Goal: Task Accomplishment & Management: Complete application form

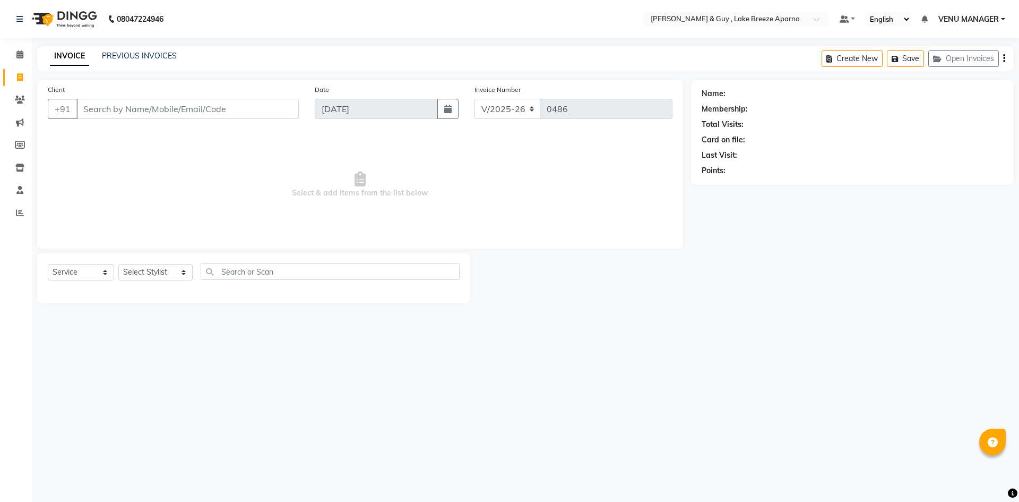
select select "8690"
select select "service"
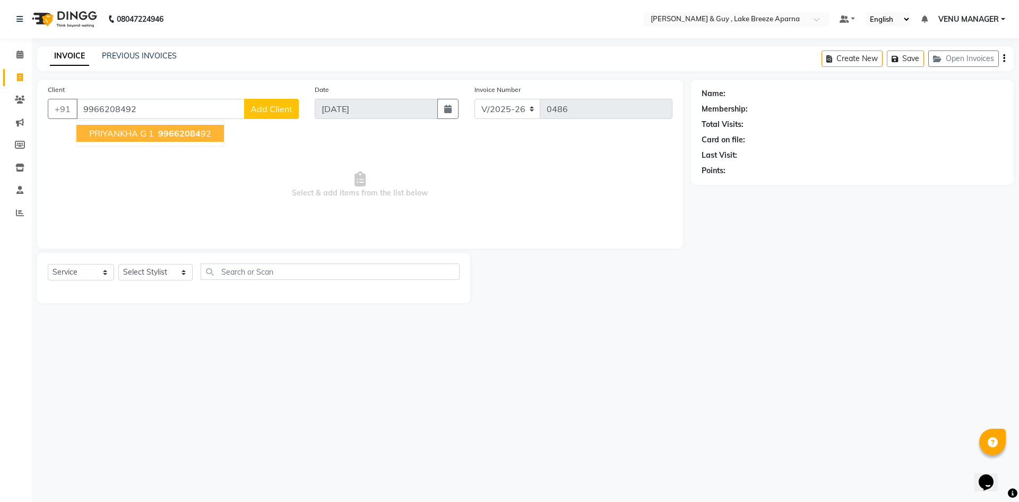
type input "9966208492"
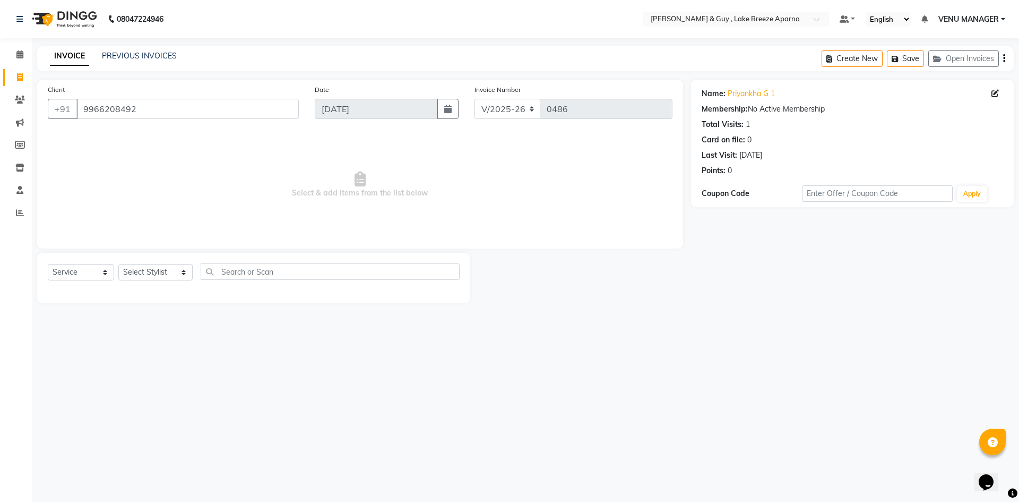
click at [150, 263] on div "Select Service Product Membership Package Voucher Prepaid Gift Card Select Styl…" at bounding box center [253, 278] width 433 height 50
click at [155, 270] on select "Select Stylist ANAS ASLAM DANISH HANISHA MANAGER LAXMI RIMA RINKU SRAVANTHI SWA…" at bounding box center [155, 272] width 74 height 16
select select "88866"
click at [118, 264] on select "Select Stylist ANAS ASLAM DANISH HANISHA MANAGER LAXMI RIMA RINKU SRAVANTHI SWA…" at bounding box center [155, 272] width 74 height 16
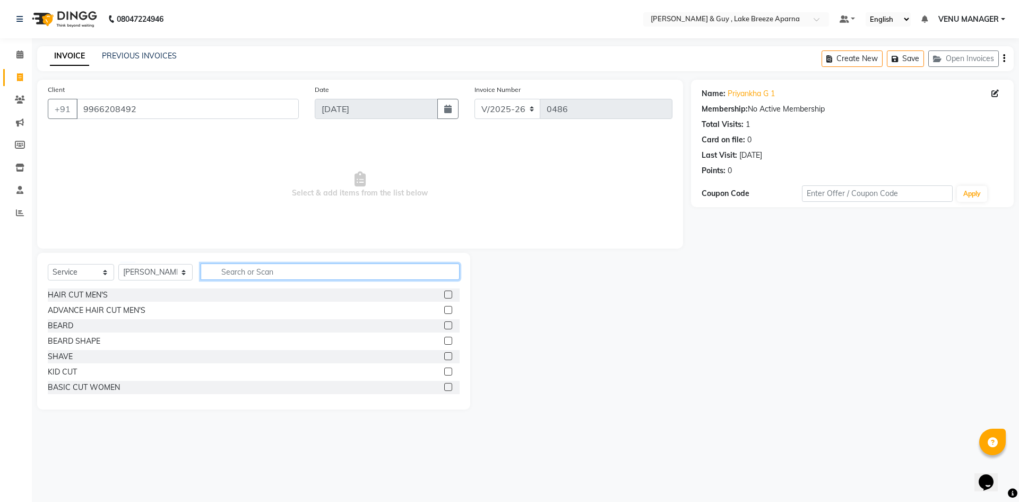
click at [275, 273] on input "text" at bounding box center [330, 271] width 259 height 16
type input "FU"
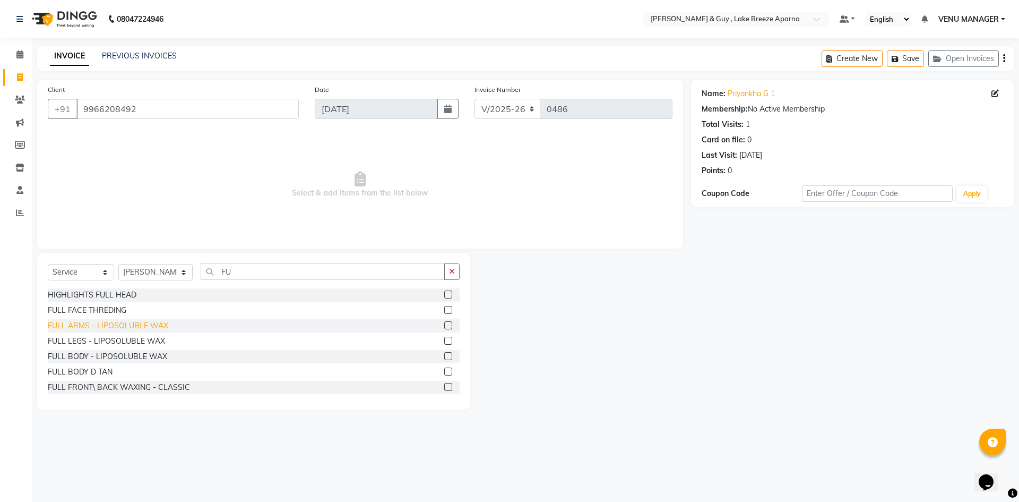
click at [138, 323] on div "FULL ARMS - LIPOSOLUBLE WAX" at bounding box center [108, 325] width 120 height 11
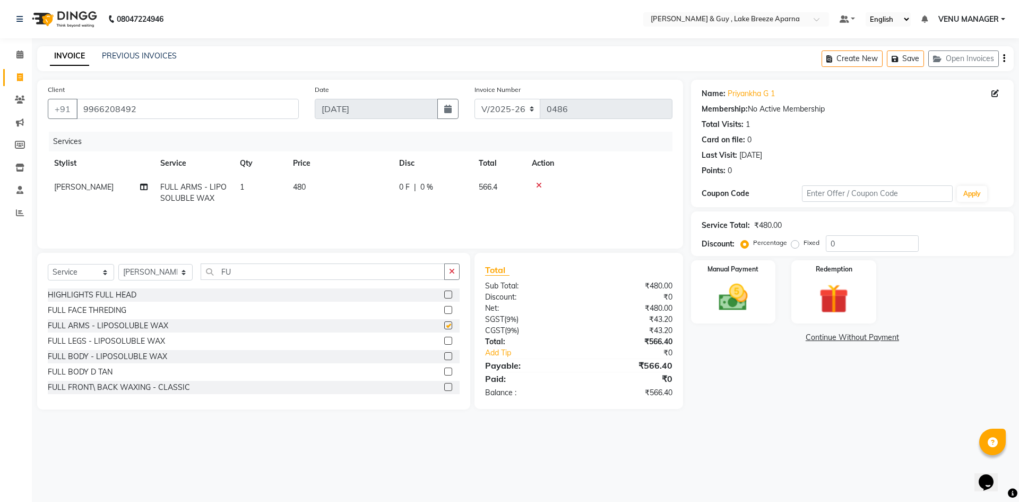
checkbox input "false"
drag, startPoint x: 236, startPoint y: 271, endPoint x: 176, endPoint y: 263, distance: 60.5
click at [201, 272] on input "FU" at bounding box center [323, 271] width 244 height 16
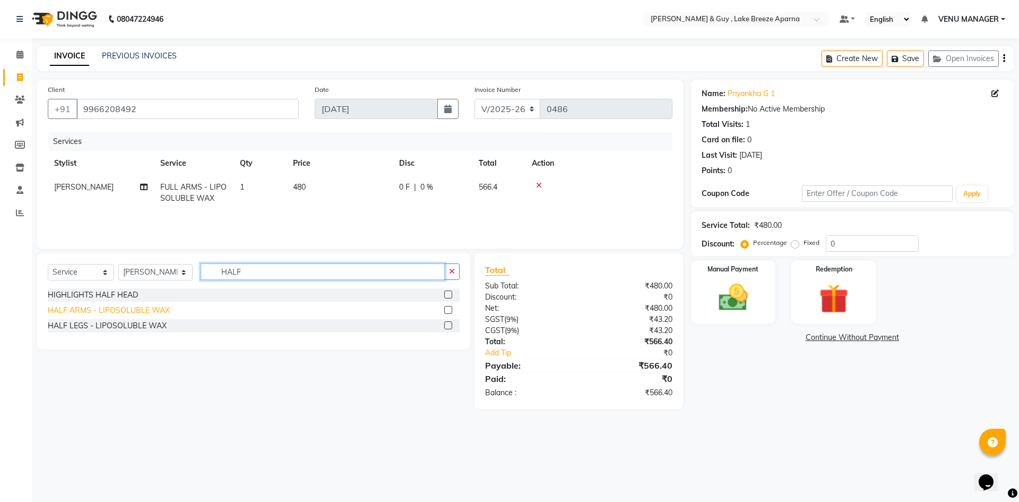
type input "HALF"
click at [131, 309] on div "HALF ARMS - LIPOSOLUBLE WAX" at bounding box center [109, 310] width 122 height 11
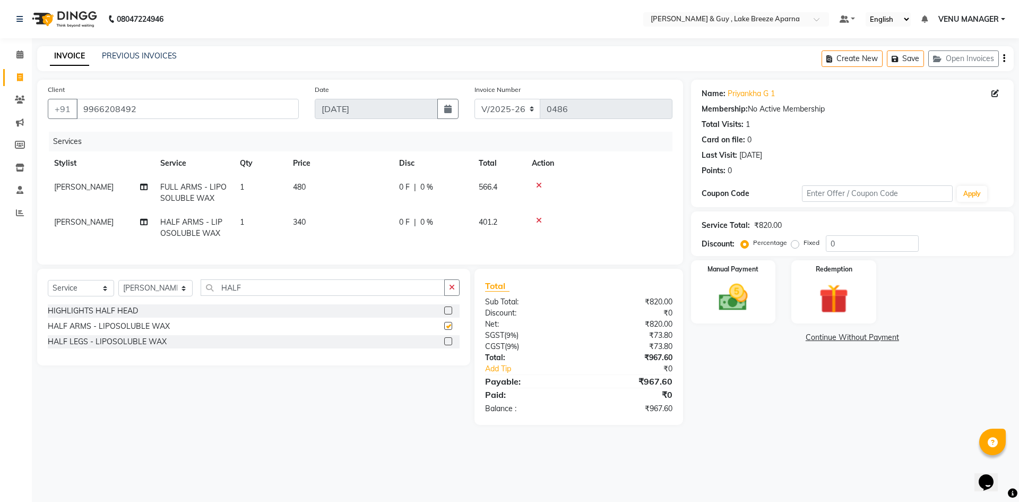
checkbox input "false"
drag, startPoint x: 248, startPoint y: 301, endPoint x: 0, endPoint y: 261, distance: 251.6
click at [59, 300] on div "Select Service Product Membership Package Voucher Prepaid Gift Card Select Styl…" at bounding box center [254, 291] width 412 height 25
type input "UNDER"
click at [97, 332] on div "UNDERARMS - LIPOSOLUBLE WAX" at bounding box center [111, 326] width 126 height 11
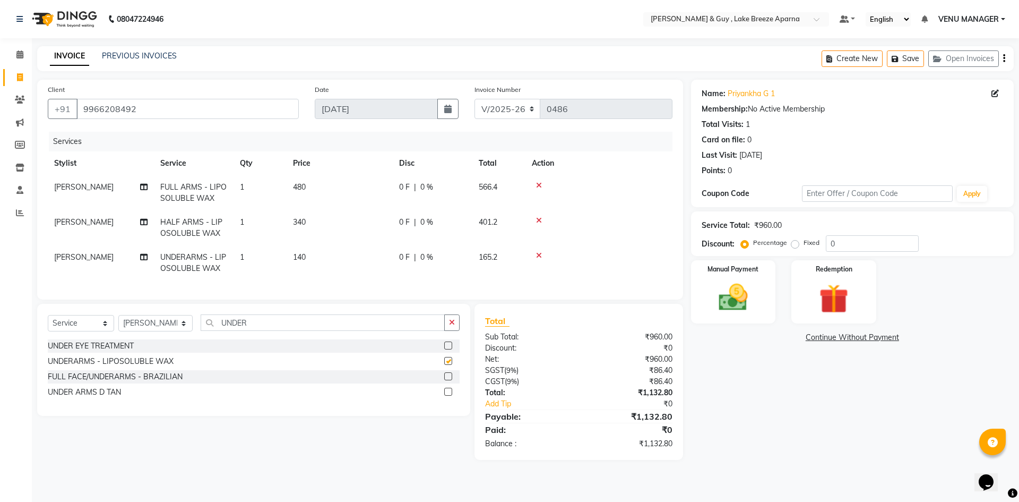
checkbox input "false"
drag, startPoint x: 269, startPoint y: 334, endPoint x: 0, endPoint y: 314, distance: 269.8
click at [0, 331] on app-home "08047224946 Select Location × Toni & Guy , Lake Breeze Aparna Default Panel My …" at bounding box center [509, 238] width 1019 height 476
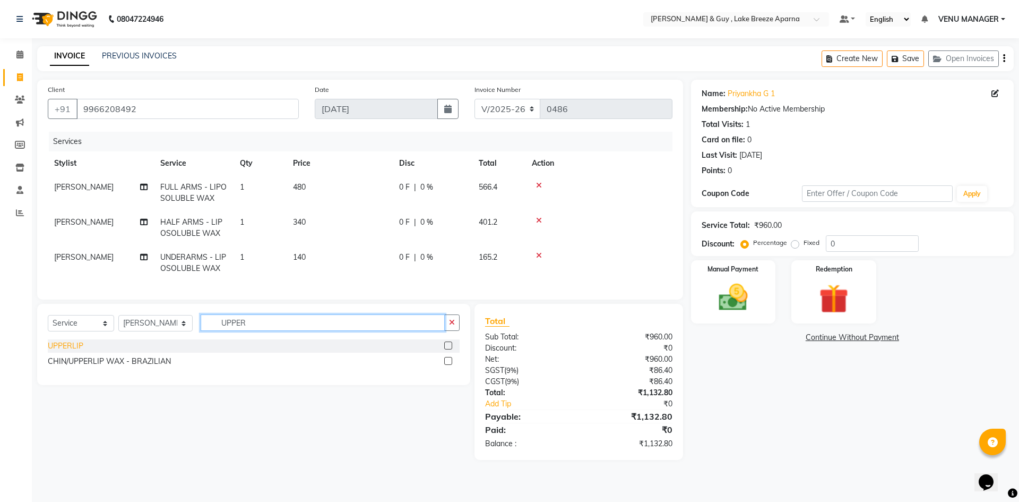
type input "UPPER"
click at [80, 351] on div "UPPERLIP" at bounding box center [66, 345] width 36 height 11
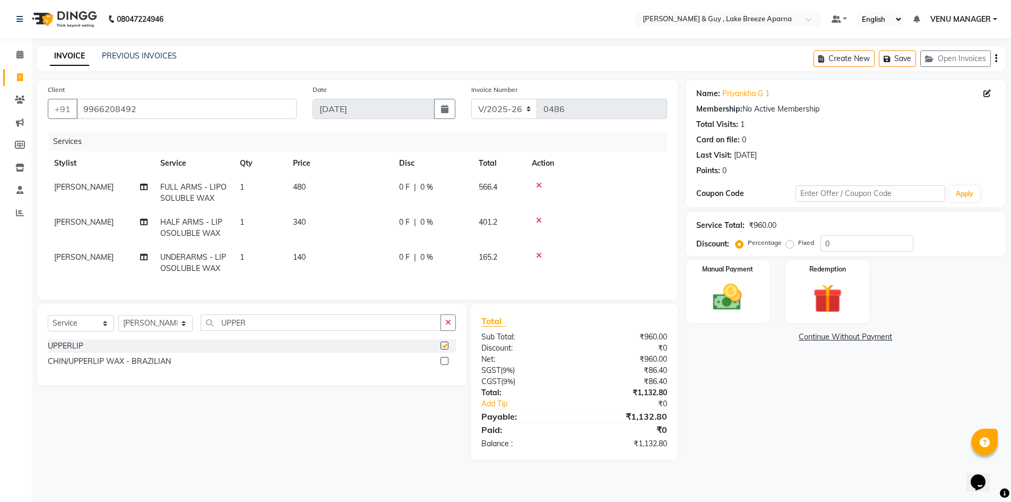
checkbox input "false"
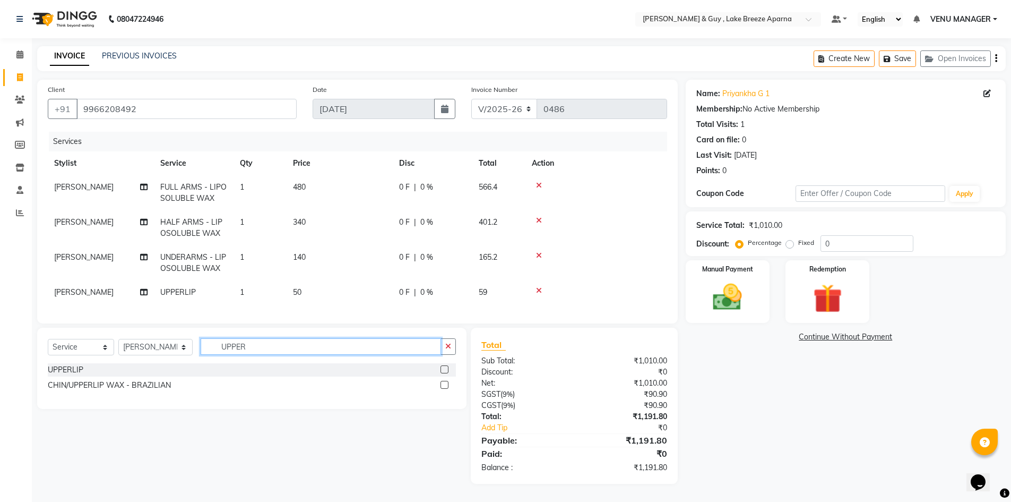
drag, startPoint x: 291, startPoint y: 347, endPoint x: 0, endPoint y: 313, distance: 293.3
click at [22, 339] on app-home "08047224946 Select Location × Toni & Guy , Lake Breeze Aparna Default Panel My …" at bounding box center [505, 249] width 1011 height 499
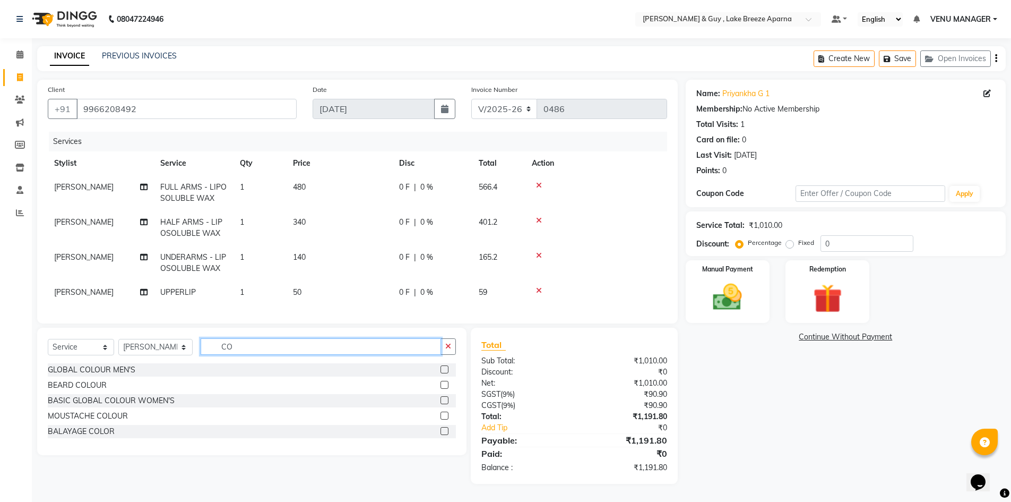
type input "C"
type input "PEDI"
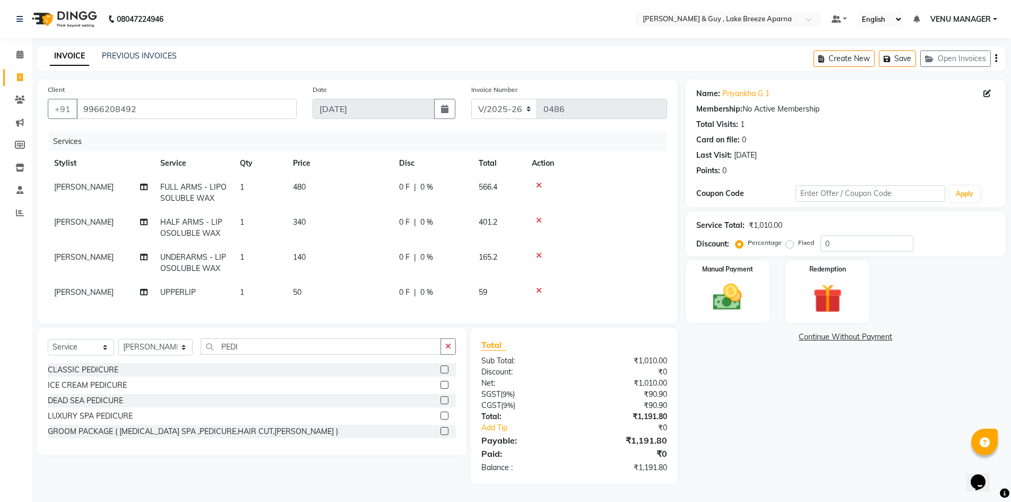
click at [91, 418] on div "LUXURY SPA PEDICURE" at bounding box center [252, 415] width 408 height 13
click at [94, 421] on div "LUXURY SPA PEDICURE" at bounding box center [90, 415] width 85 height 11
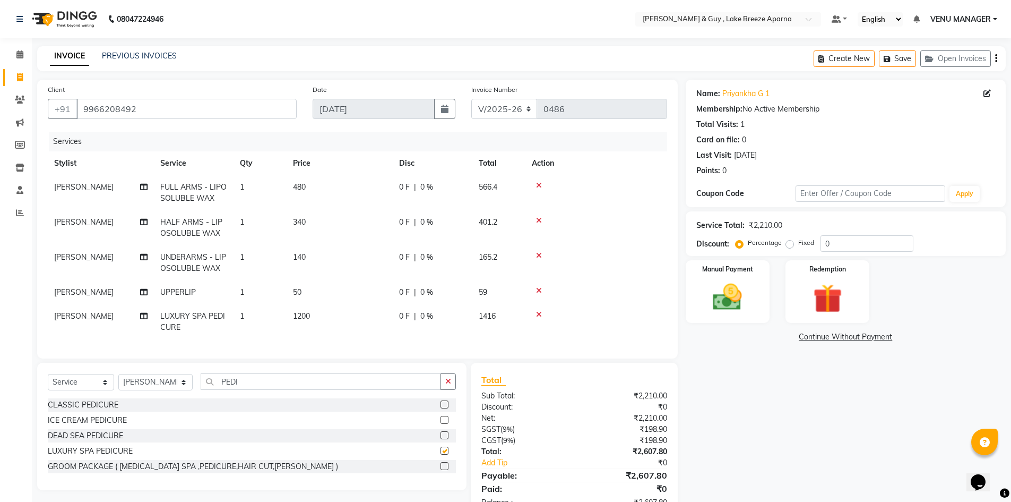
checkbox input "false"
click at [539, 314] on icon at bounding box center [539, 313] width 6 height 7
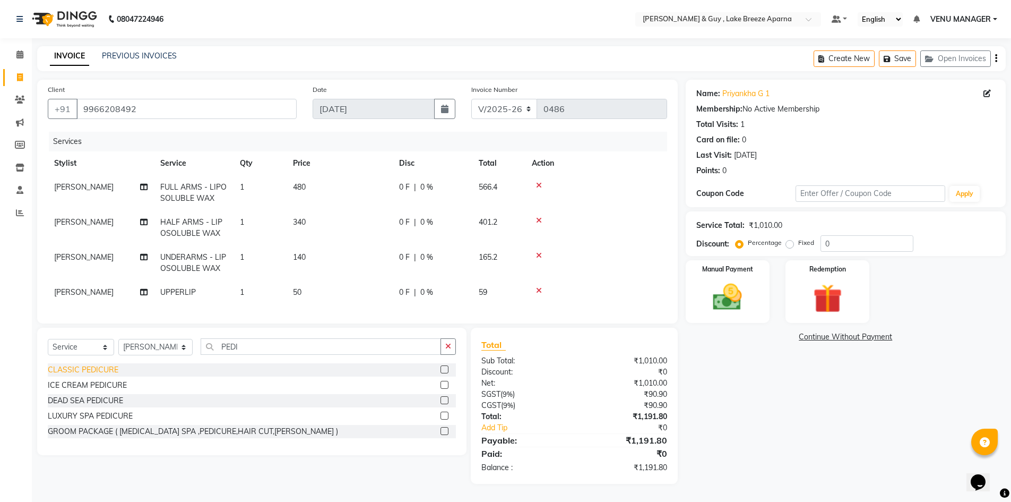
click at [93, 375] on div "CLASSIC PEDICURE" at bounding box center [83, 369] width 71 height 11
checkbox input "false"
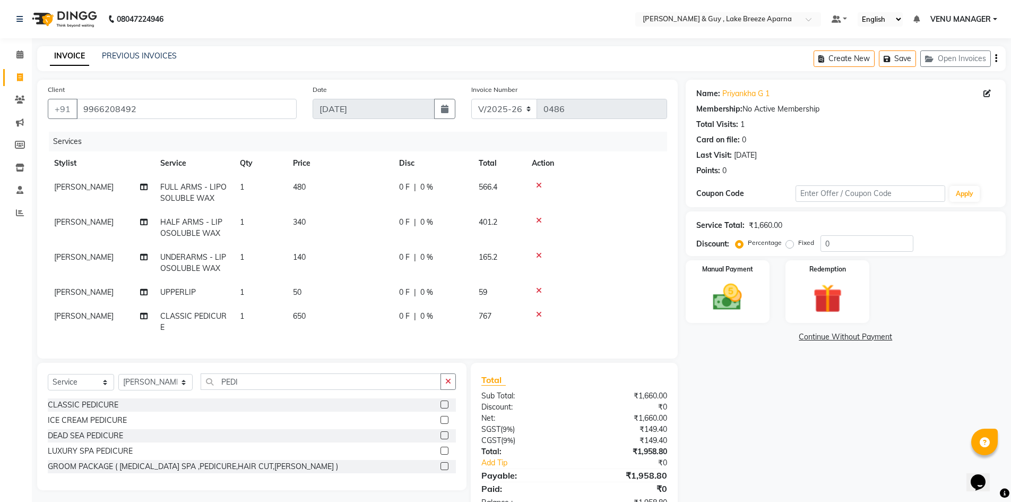
click at [330, 322] on td "650" at bounding box center [340, 321] width 106 height 35
select select "88866"
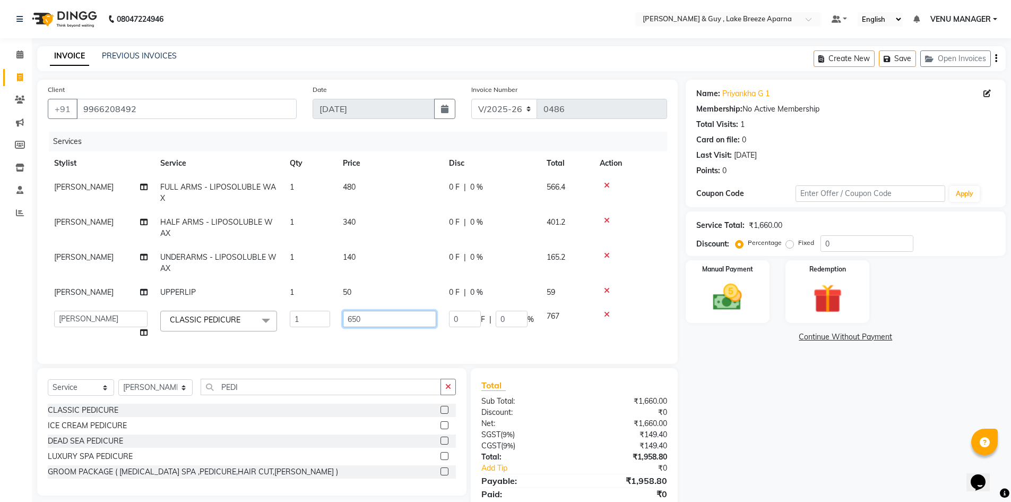
drag, startPoint x: 381, startPoint y: 317, endPoint x: 249, endPoint y: 319, distance: 131.1
click at [306, 319] on tr "ANAS ASLAM DANISH HANISHA MANAGER LAXMI RIMA RINKU SRAVANTHI SWAPNA TRISHA USHA…" at bounding box center [357, 324] width 619 height 40
type input "750"
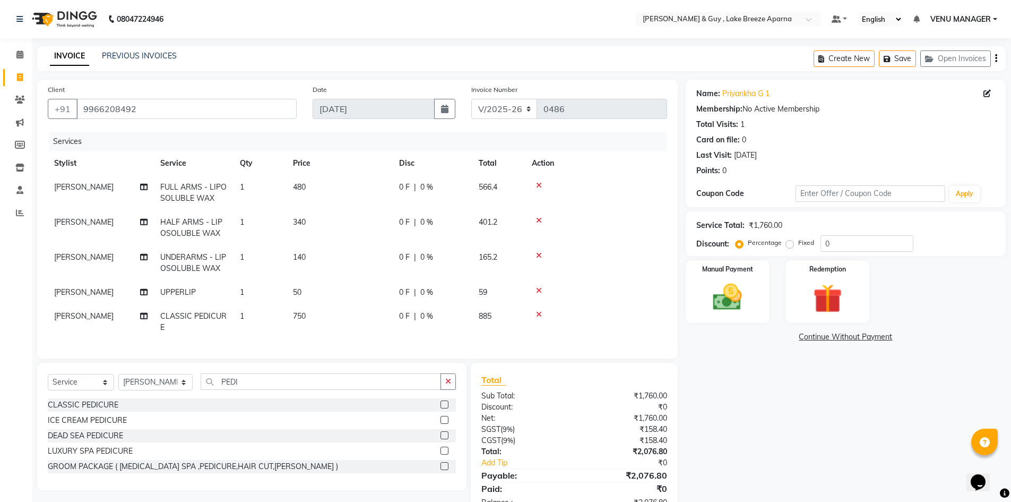
click at [772, 435] on div "Name: Priyankha G 1 Membership: No Active Membership Total Visits: 1 Card on fi…" at bounding box center [850, 299] width 328 height 439
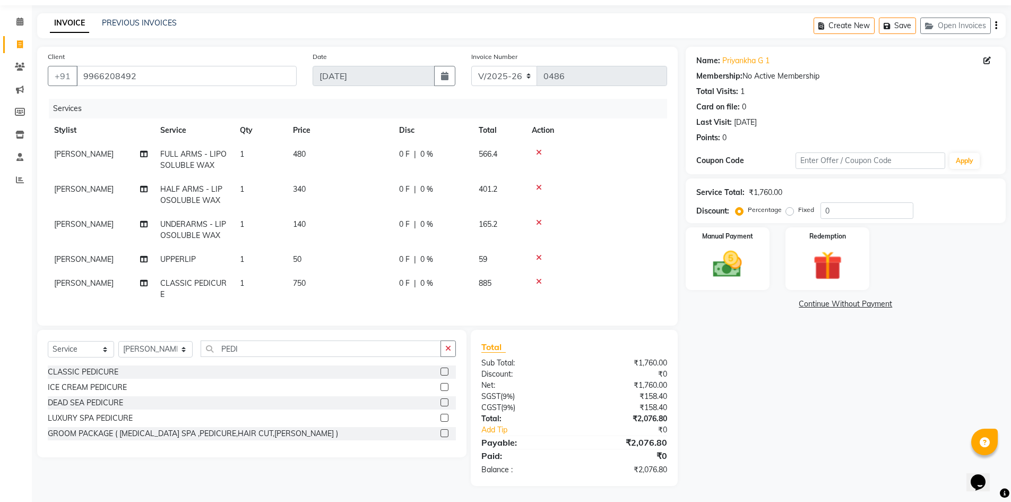
scroll to position [41, 0]
click at [754, 245] on div "Manual Payment" at bounding box center [728, 258] width 88 height 65
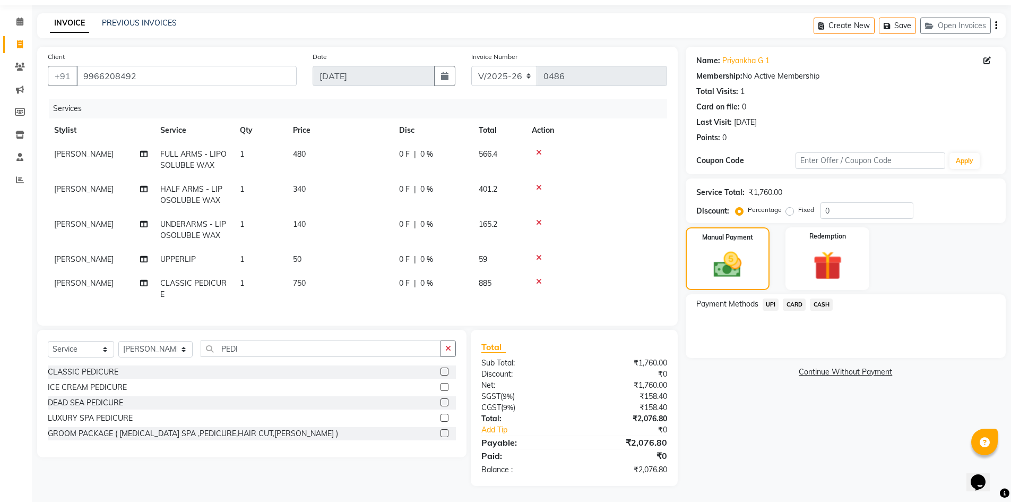
click at [772, 298] on span "UPI" at bounding box center [771, 304] width 16 height 12
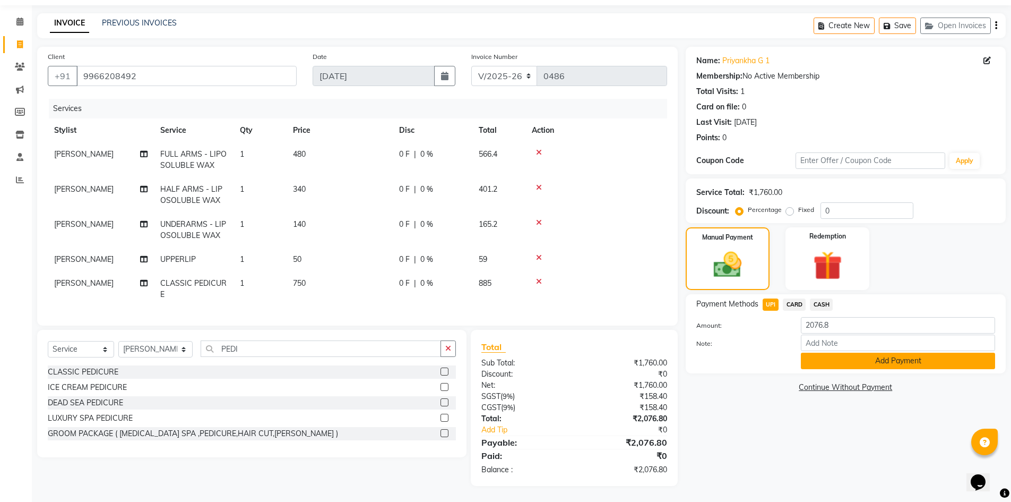
click at [855, 352] on button "Add Payment" at bounding box center [898, 360] width 194 height 16
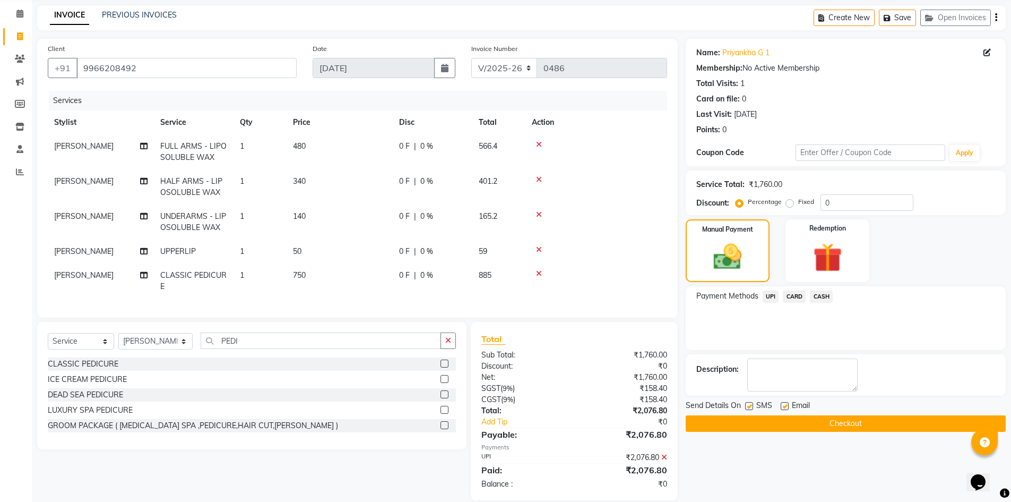
click at [858, 419] on button "Checkout" at bounding box center [846, 423] width 320 height 16
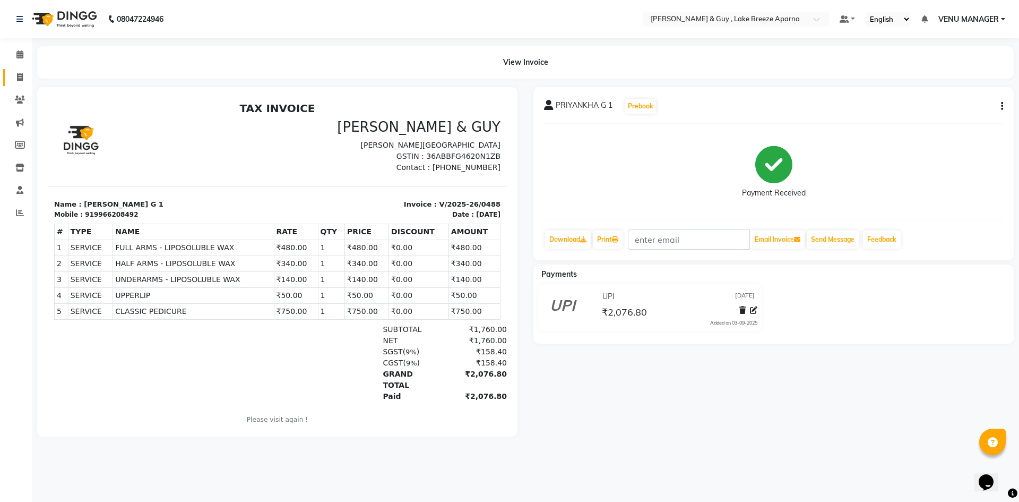
click at [8, 69] on link "Invoice" at bounding box center [15, 78] width 25 height 18
select select "service"
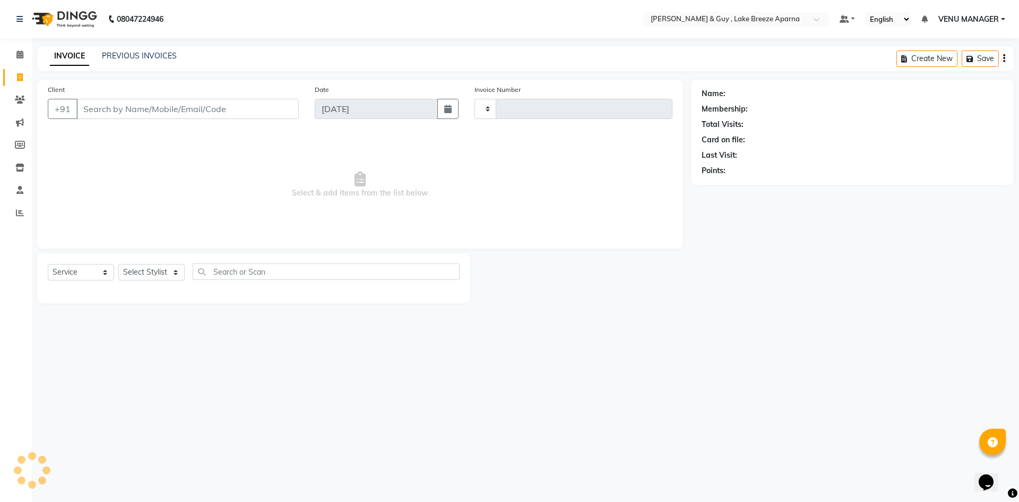
type input "0489"
select select "8690"
click at [133, 47] on div "INVOICE PREVIOUS INVOICES Create New Save Open Invoices" at bounding box center [525, 58] width 977 height 25
click at [136, 58] on link "PREVIOUS INVOICES" at bounding box center [139, 56] width 75 height 10
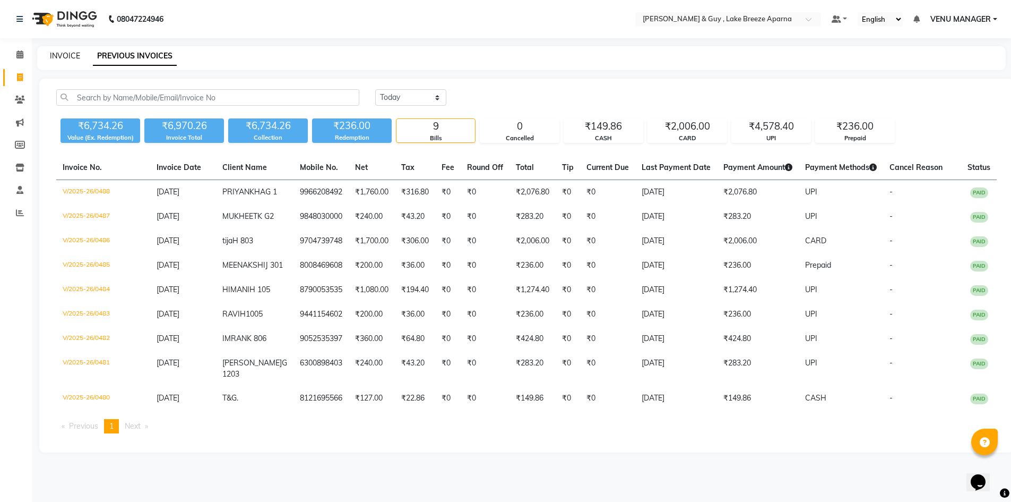
click at [61, 54] on link "INVOICE" at bounding box center [65, 56] width 30 height 10
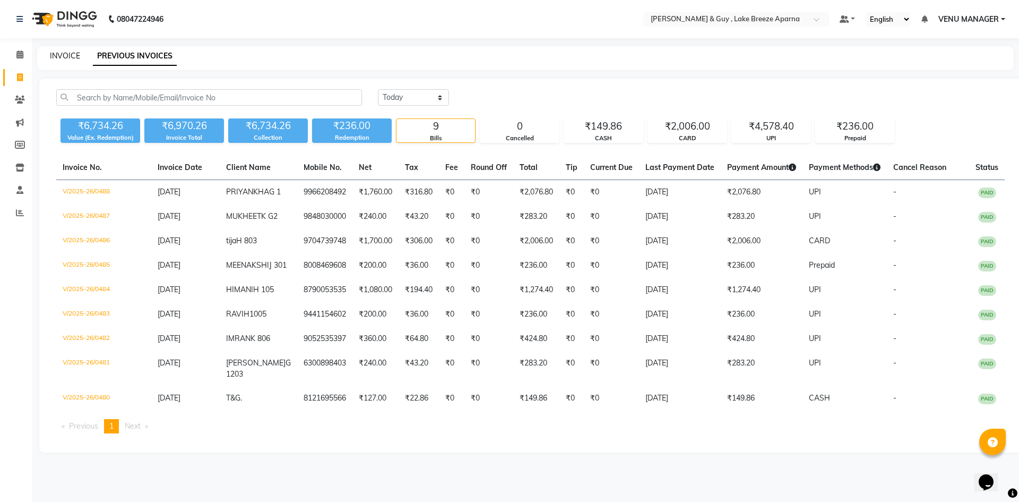
select select "8690"
select select "service"
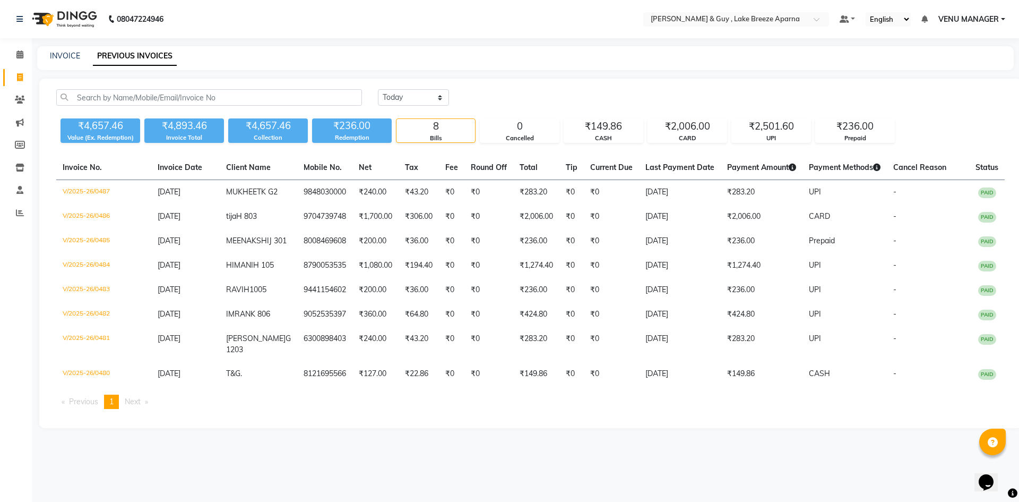
click at [67, 63] on div "INVOICE PREVIOUS INVOICES" at bounding box center [525, 58] width 977 height 24
click at [67, 55] on link "INVOICE" at bounding box center [65, 56] width 30 height 10
select select "8690"
select select "service"
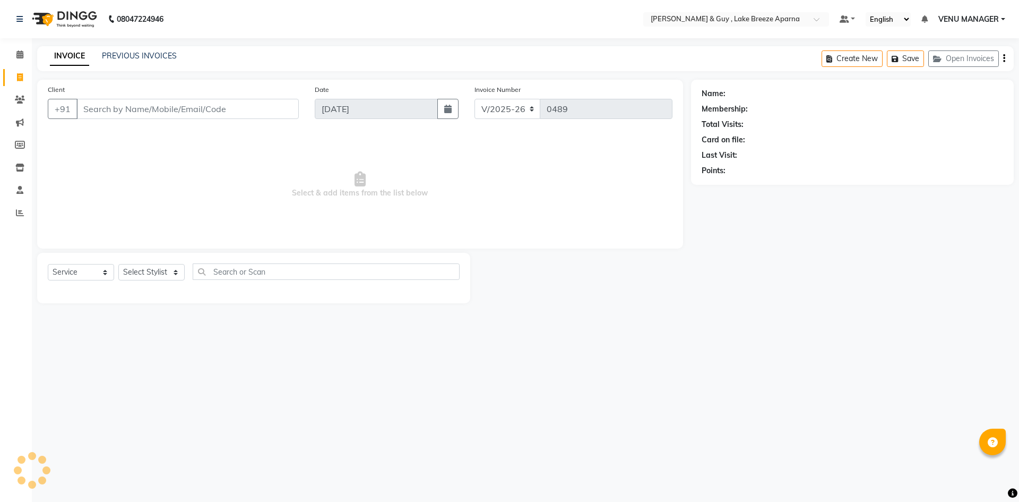
select select "8690"
select select "service"
click at [152, 265] on select "Select Stylist ANAS ASLAM DANISH HANISHA MANAGER LAXMI RIMA RINKU SRAVANTHI SWA…" at bounding box center [155, 272] width 74 height 16
select select "88277"
click at [118, 264] on select "Select Stylist ANAS ASLAM DANISH HANISHA MANAGER LAXMI RIMA RINKU SRAVANTHI SWA…" at bounding box center [155, 272] width 74 height 16
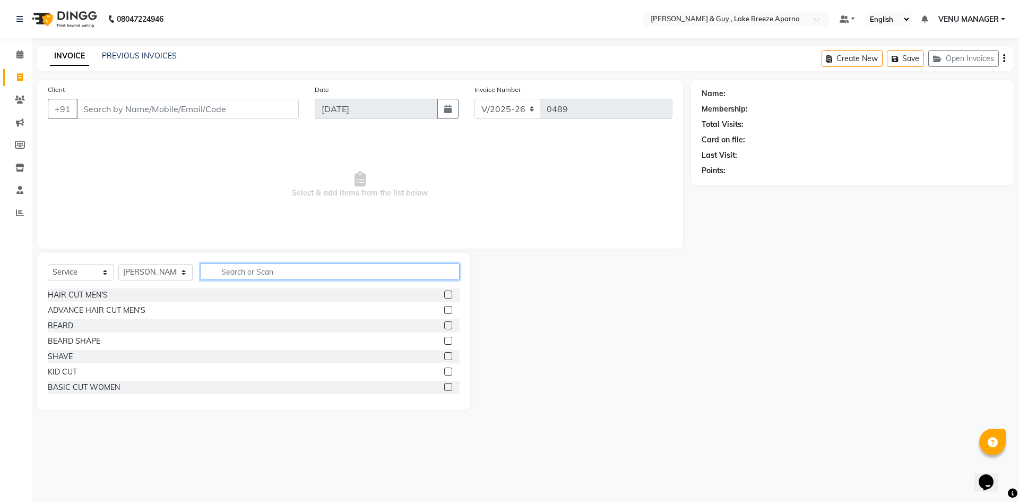
click at [241, 266] on input "text" at bounding box center [330, 271] width 259 height 16
type input "FULL ARM"
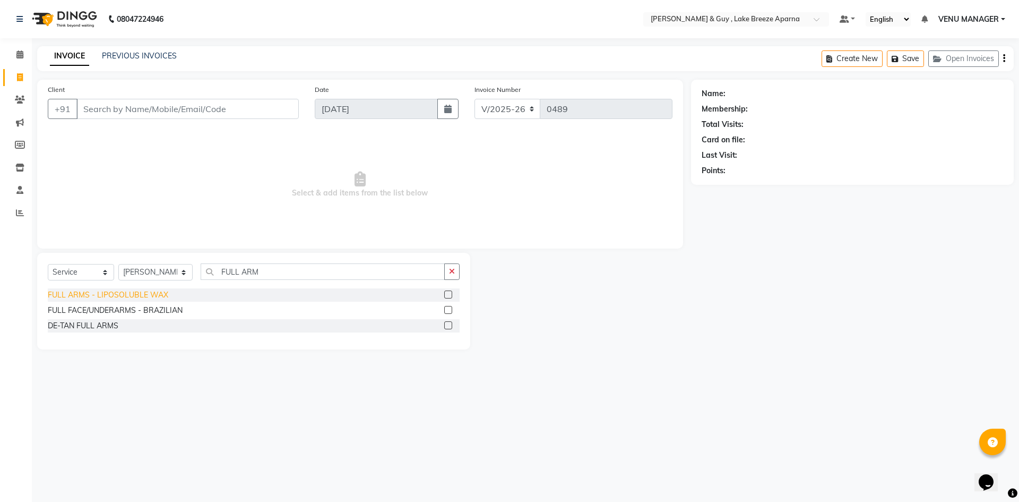
click at [149, 293] on div "FULL ARMS - LIPOSOLUBLE WAX" at bounding box center [108, 294] width 120 height 11
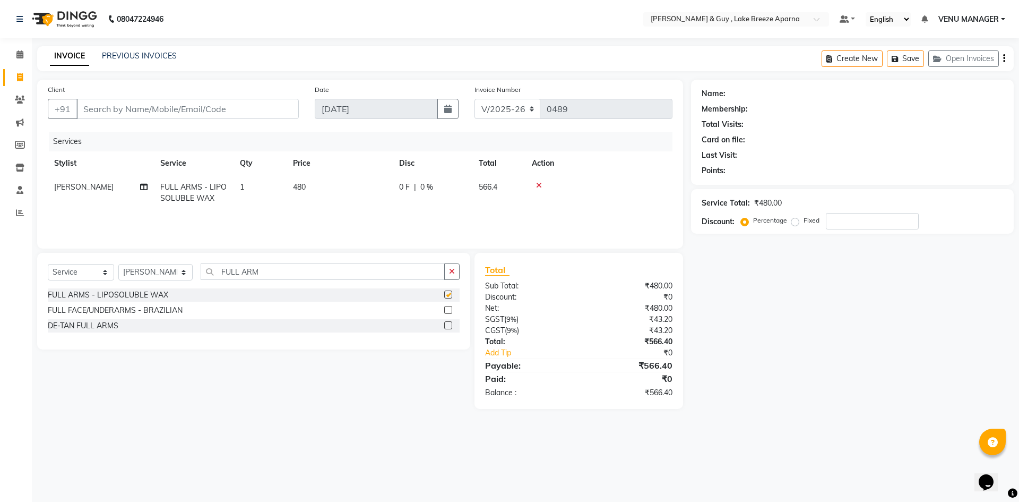
checkbox input "false"
drag, startPoint x: 281, startPoint y: 260, endPoint x: 204, endPoint y: 271, distance: 77.7
click at [204, 271] on div "Select Service Product Membership Package Voucher Prepaid Gift Card Select Styl…" at bounding box center [253, 301] width 433 height 97
click at [201, 270] on input "FULL ARM" at bounding box center [323, 271] width 244 height 16
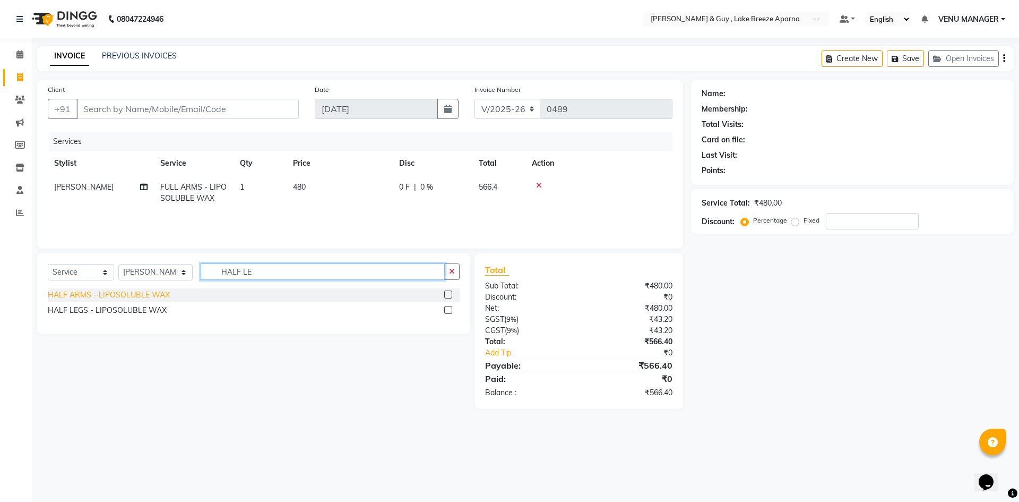
type input "HALF LE"
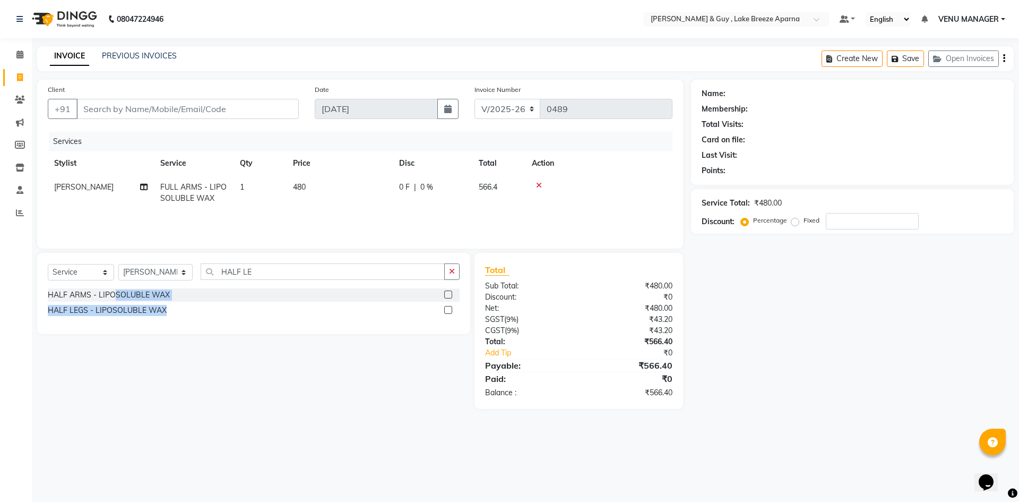
drag, startPoint x: 116, startPoint y: 296, endPoint x: 260, endPoint y: 514, distance: 260.8
click at [260, 501] on html "08047224946 Select Location × Toni & Guy , Lake Breeze Aparna Default Panel My …" at bounding box center [509, 251] width 1019 height 502
click at [182, 364] on div "Select Service Product Membership Package Voucher Prepaid Gift Card Select Styl…" at bounding box center [249, 331] width 441 height 156
click at [135, 307] on div "HALF LEGS - LIPOSOLUBLE WAX" at bounding box center [107, 310] width 119 height 11
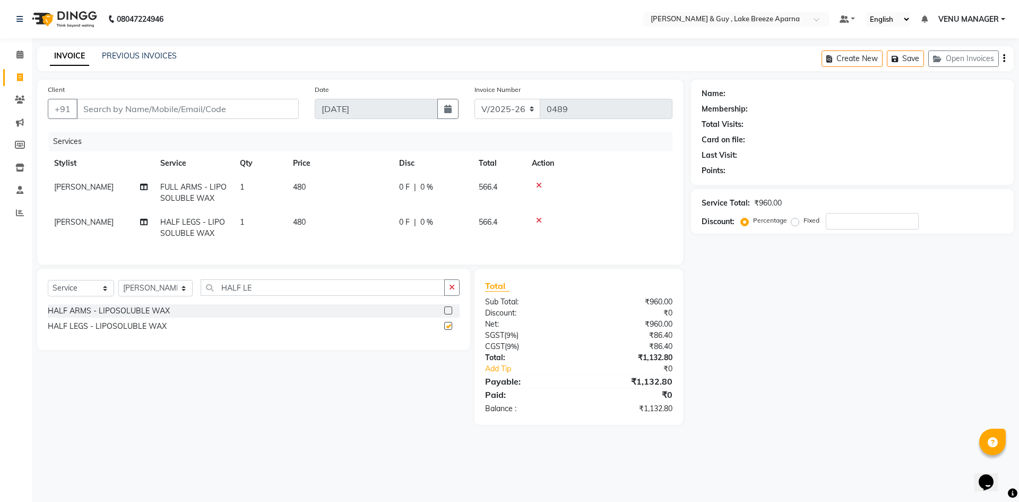
checkbox input "false"
drag, startPoint x: 246, startPoint y: 297, endPoint x: 204, endPoint y: 295, distance: 42.0
click at [204, 295] on input "HALF LE" at bounding box center [323, 287] width 244 height 16
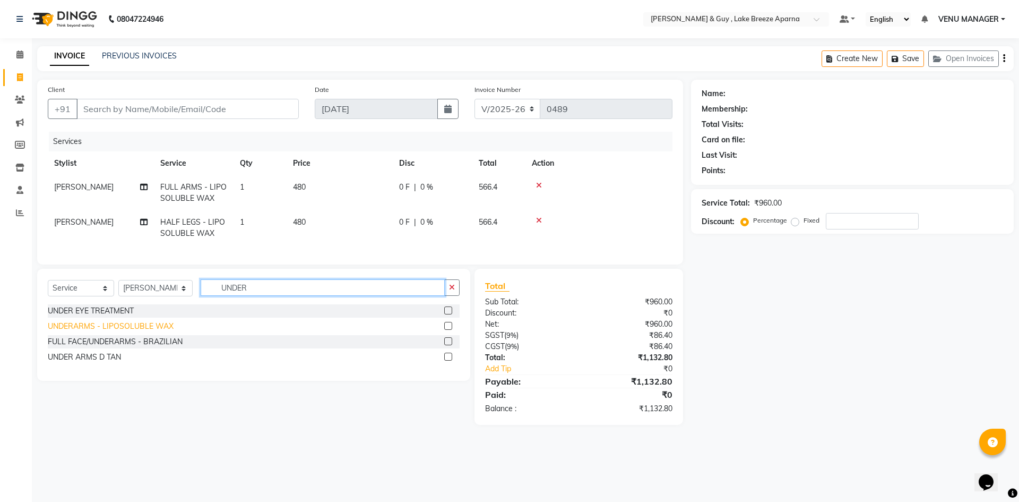
type input "UNDER"
click at [132, 332] on div "UNDERARMS - LIPOSOLUBLE WAX" at bounding box center [111, 326] width 126 height 11
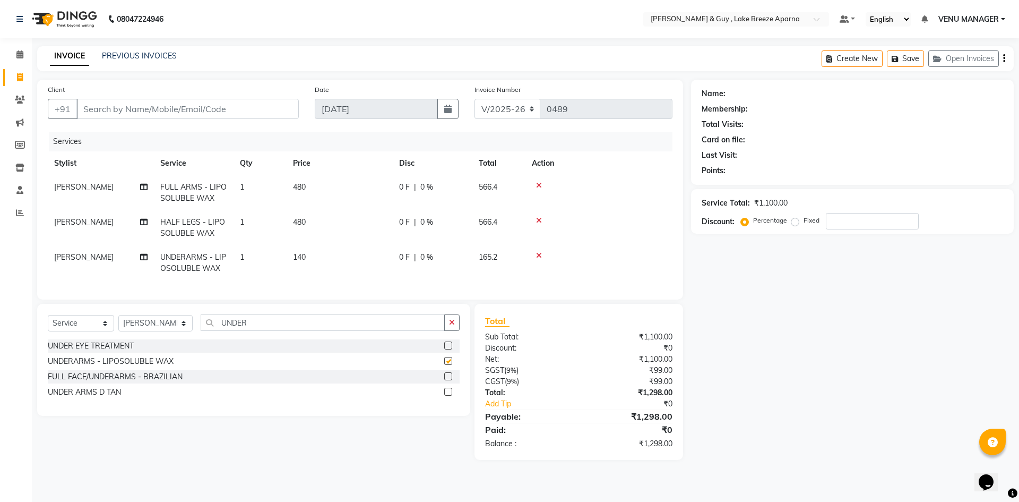
checkbox input "false"
click at [232, 329] on input "UNDER" at bounding box center [323, 322] width 244 height 16
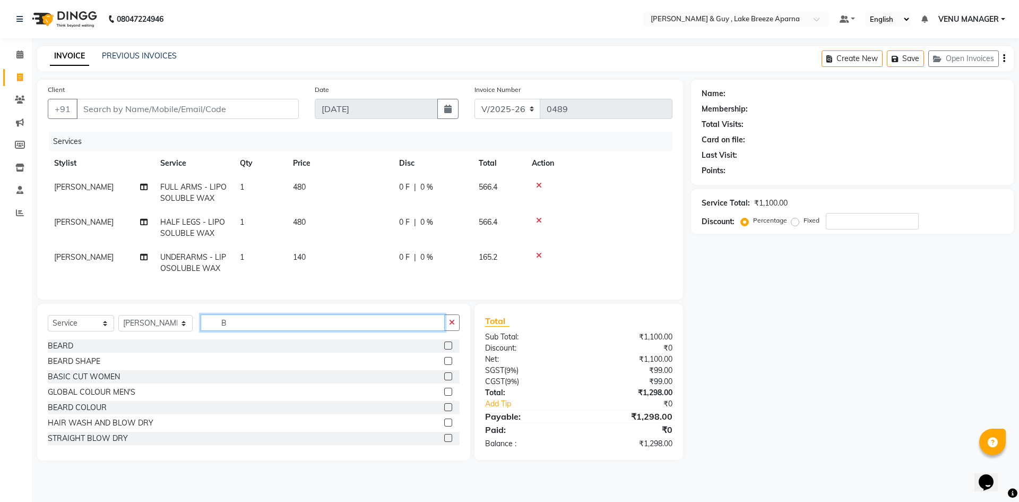
type input "B"
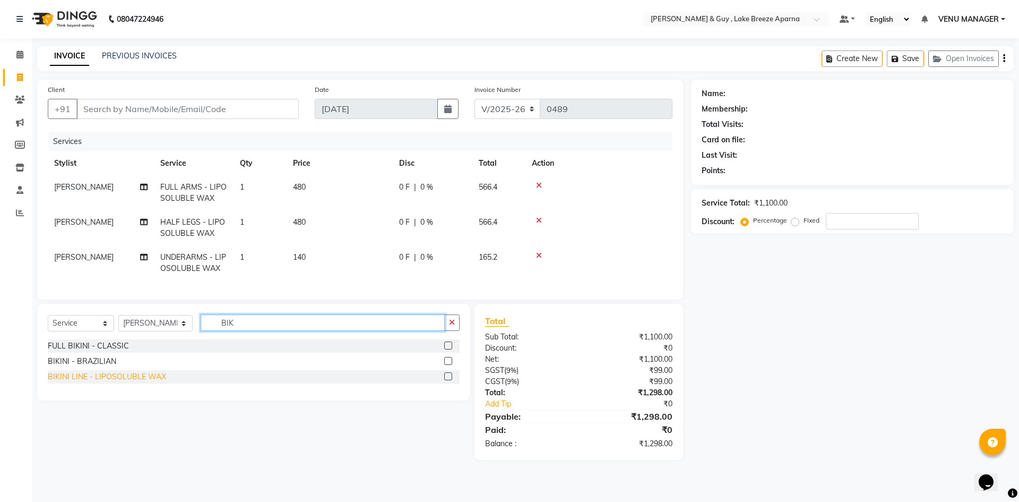
type input "BIK"
click at [100, 382] on div "BIKINI LINE - LIPOSOLUBLE WAX" at bounding box center [107, 376] width 118 height 11
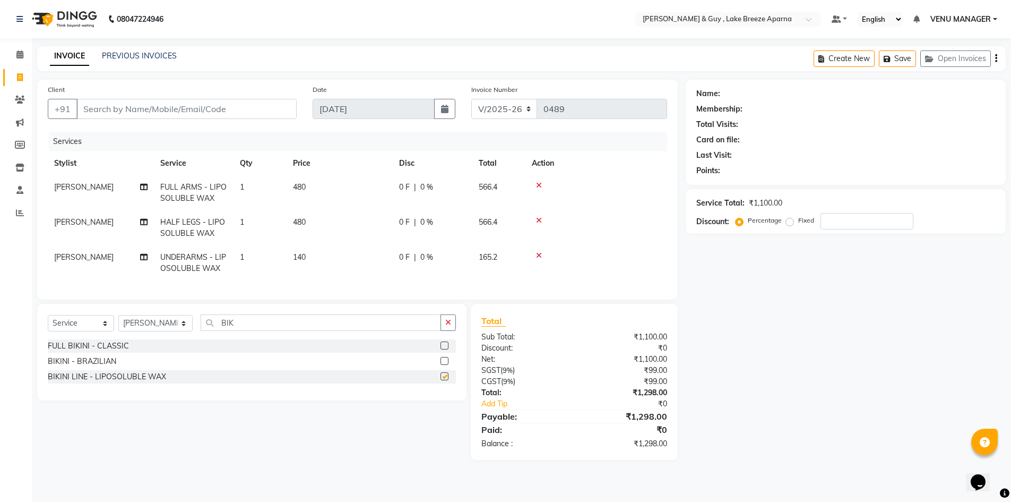
checkbox input "false"
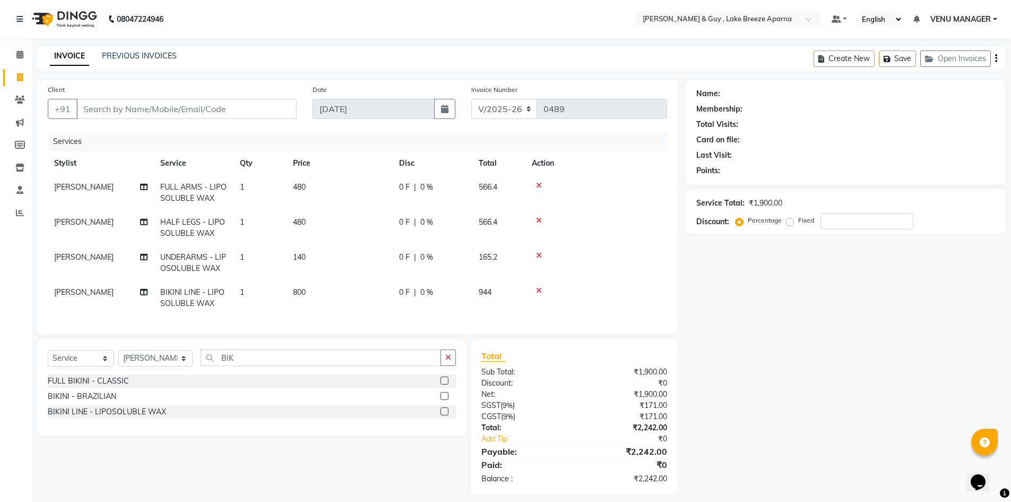
click at [167, 435] on div "Select Service Product Membership Package Voucher Prepaid Gift Card Select Styl…" at bounding box center [251, 387] width 429 height 97
click at [107, 401] on div "BIKINI - BRAZILIAN" at bounding box center [82, 396] width 68 height 11
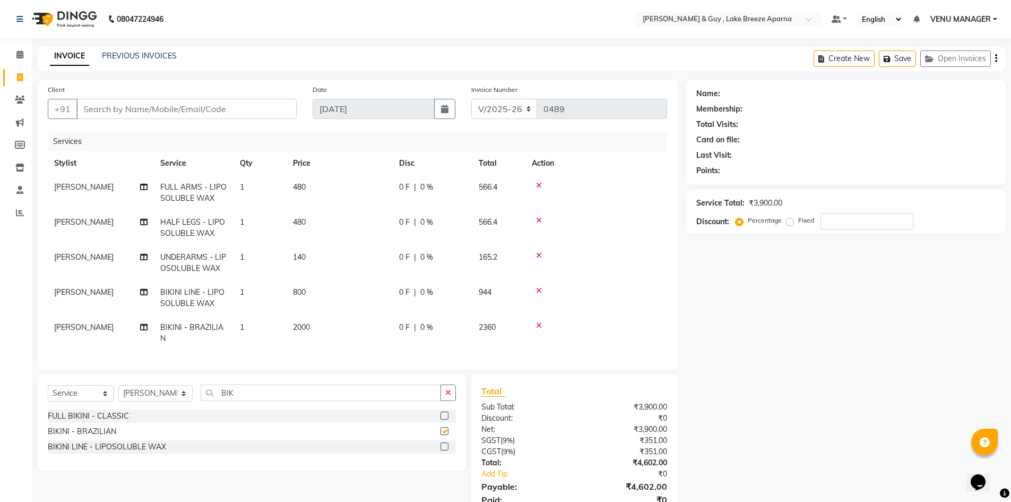
checkbox input "false"
click at [538, 290] on icon at bounding box center [539, 290] width 6 height 7
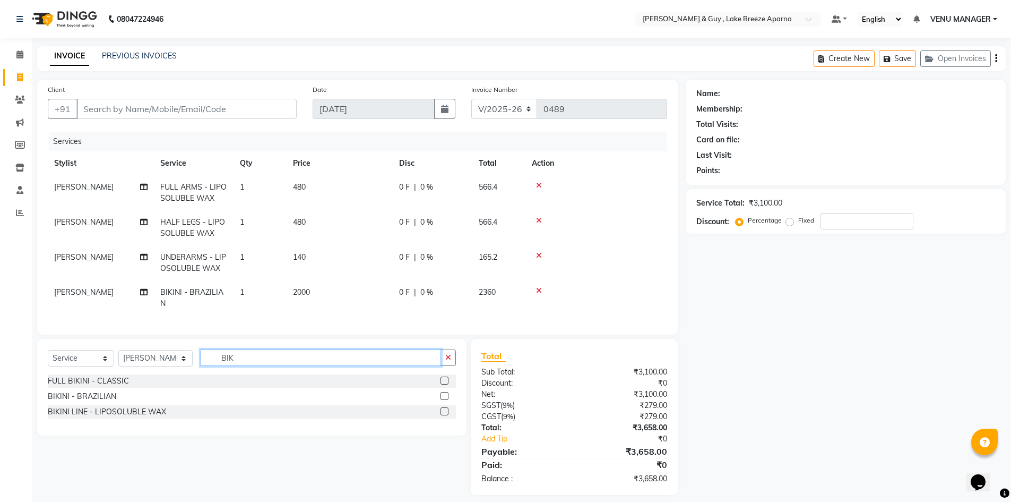
click at [222, 365] on input "BIK" at bounding box center [321, 357] width 241 height 16
type input "S"
type input "O3"
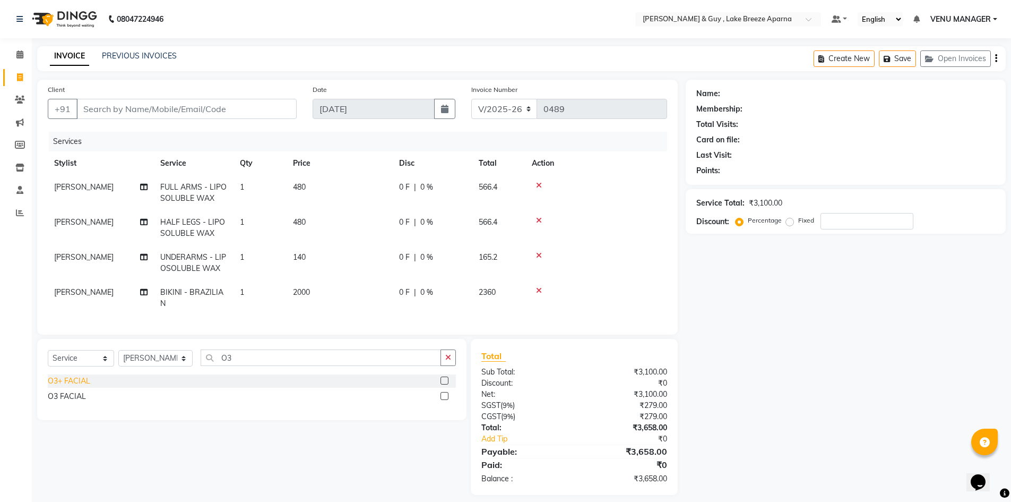
click at [79, 386] on div "O3+ FACIAL" at bounding box center [69, 380] width 42 height 11
checkbox input "false"
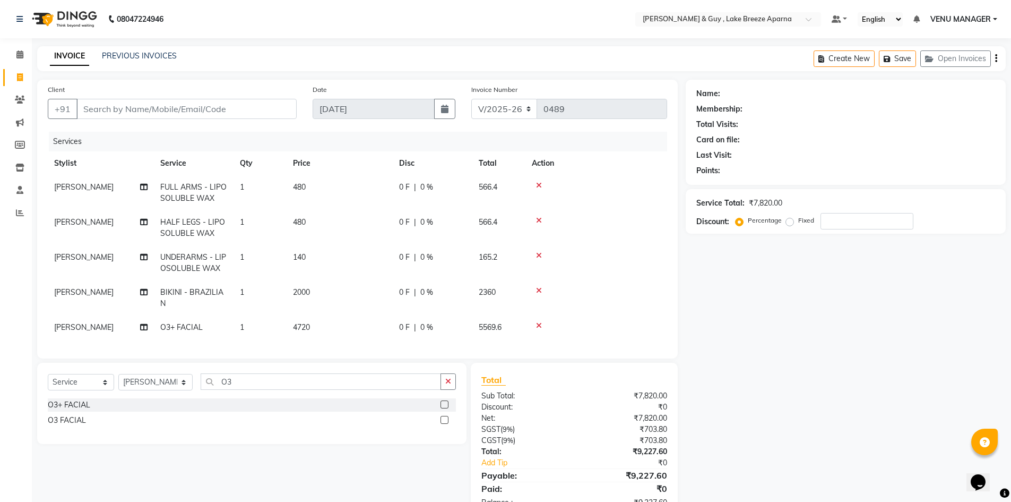
click at [295, 294] on span "2000" at bounding box center [301, 292] width 17 height 10
select select "88277"
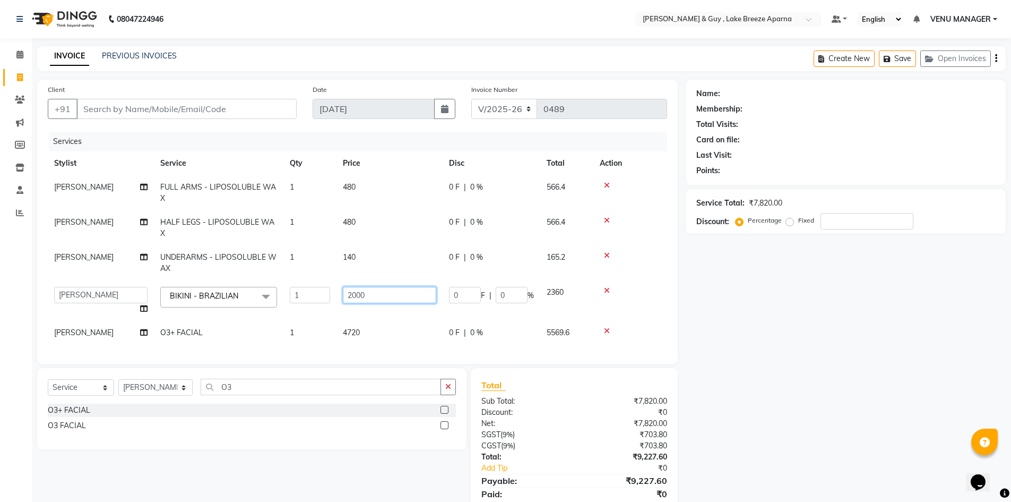
click at [358, 287] on input "2000" at bounding box center [389, 295] width 93 height 16
type input "2400"
click at [866, 303] on div "Name: Membership: Total Visits: Card on file: Last Visit: Points: Service Total…" at bounding box center [850, 302] width 328 height 444
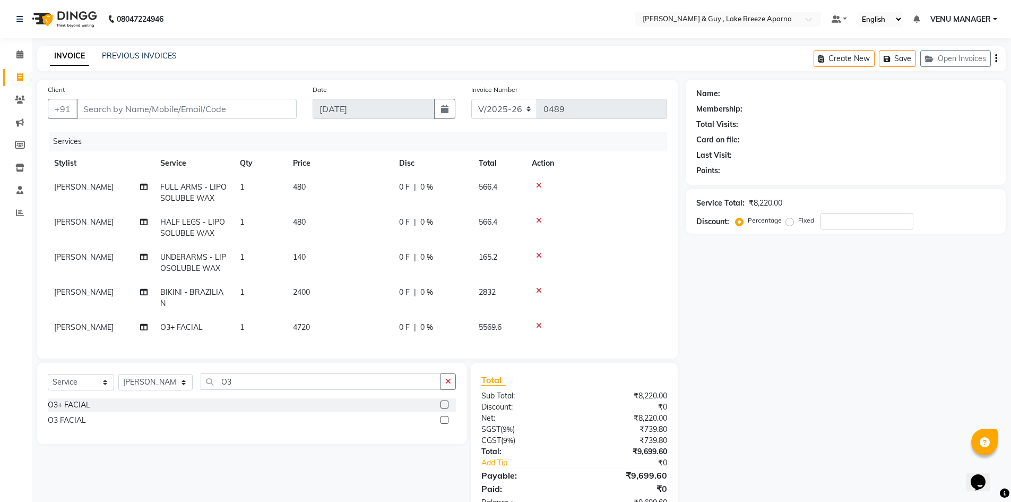
click at [306, 326] on span "4720" at bounding box center [301, 327] width 17 height 10
select select "88277"
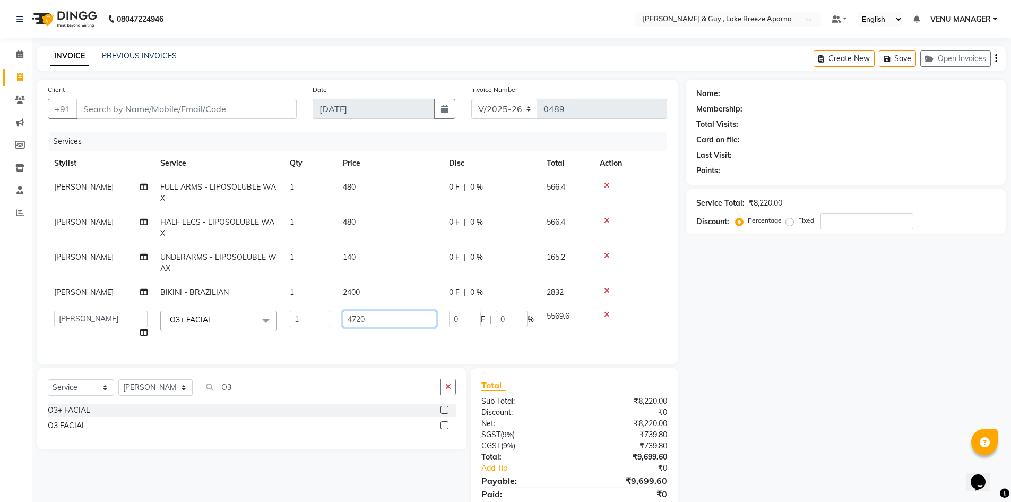
drag, startPoint x: 375, startPoint y: 307, endPoint x: 335, endPoint y: 307, distance: 39.8
click at [335, 307] on tr "ANAS ASLAM DANISH HANISHA MANAGER LAXMI RIMA RINKU SRAVANTHI SWAPNA TRISHA USHA…" at bounding box center [357, 324] width 619 height 40
type input "2300"
click at [773, 399] on div "Name: Membership: Total Visits: Card on file: Last Visit: Points: Service Total…" at bounding box center [850, 302] width 328 height 444
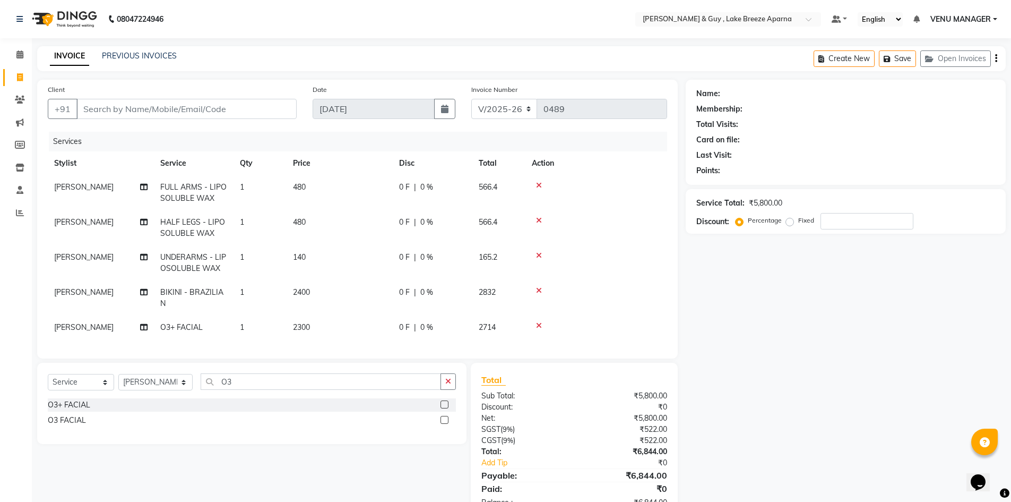
click at [108, 296] on td "RINKU" at bounding box center [101, 297] width 106 height 35
select select "88277"
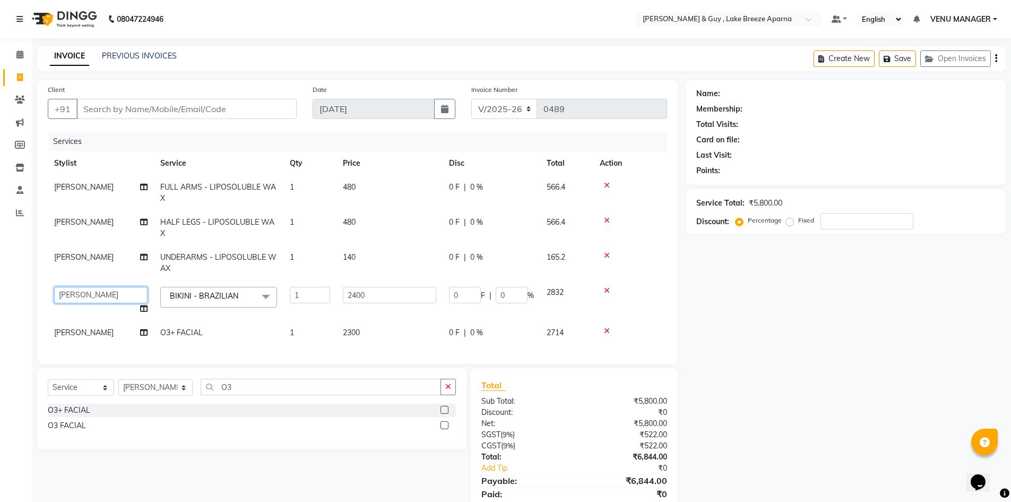
click at [107, 287] on select "ANAS ASLAM DANISH HANISHA MANAGER LAXMI RIMA RINKU SRAVANTHI SWAPNA TRISHA USHA…" at bounding box center [100, 295] width 93 height 16
select select "87997"
click at [733, 395] on div "Name: Membership: Total Visits: Card on file: Last Visit: Points: Service Total…" at bounding box center [850, 302] width 328 height 444
click at [207, 113] on input "Client" at bounding box center [186, 109] width 220 height 20
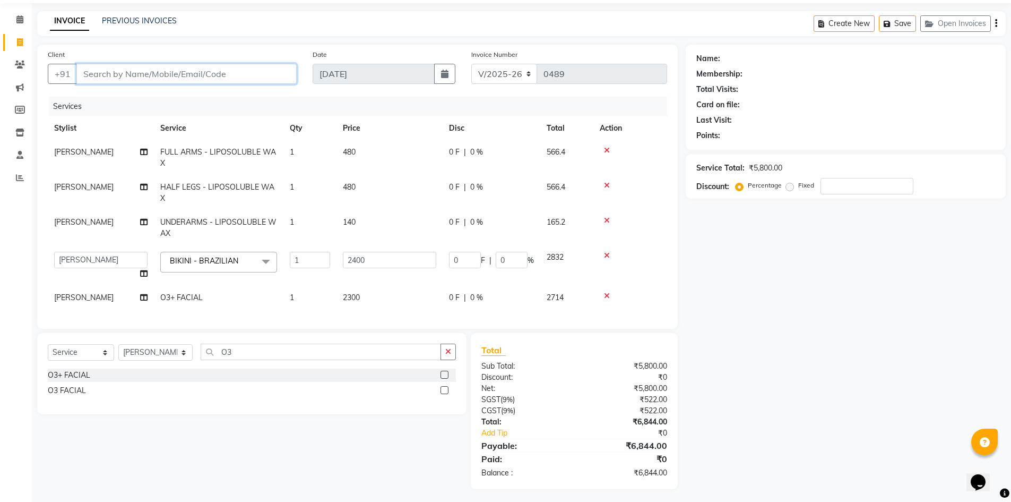
type input "9"
type input "0"
click at [143, 74] on input "93264" at bounding box center [159, 74] width 166 height 20
type input "9326428995"
click at [265, 76] on span "Add Client" at bounding box center [269, 73] width 42 height 11
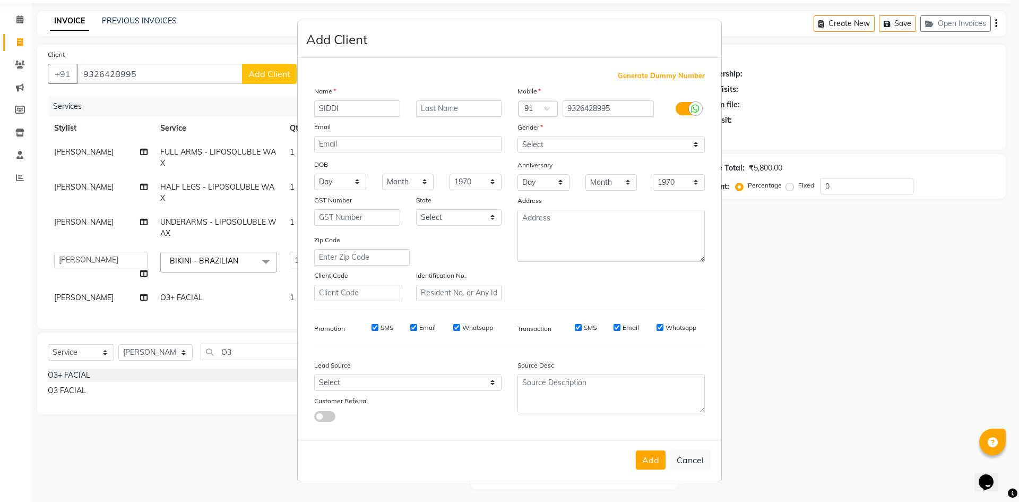
type input "SIDDI"
type input "J 301"
click at [619, 137] on select "Select Male Female Other Prefer Not To Say" at bounding box center [610, 144] width 187 height 16
select select "female"
click at [517, 136] on select "Select Male Female Other Prefer Not To Say" at bounding box center [610, 144] width 187 height 16
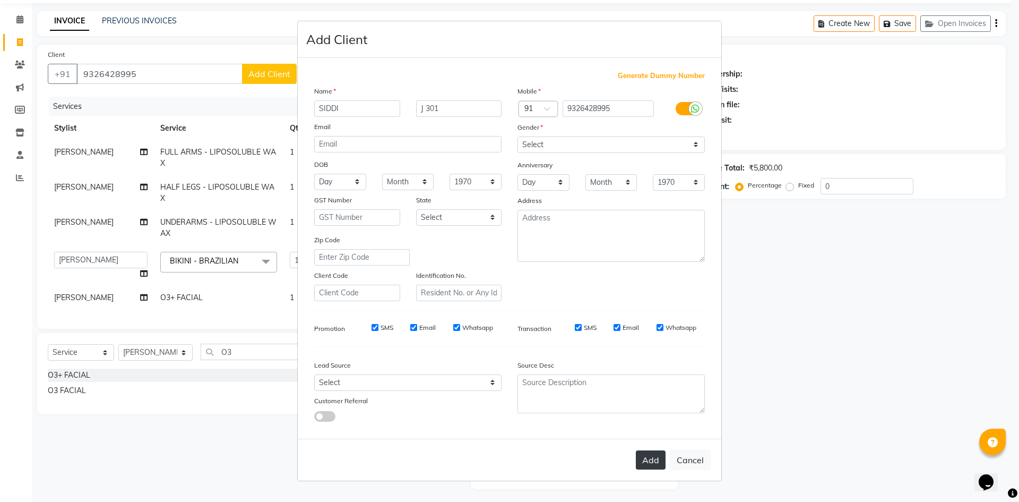
click at [647, 455] on button "Add" at bounding box center [651, 459] width 30 height 19
select select
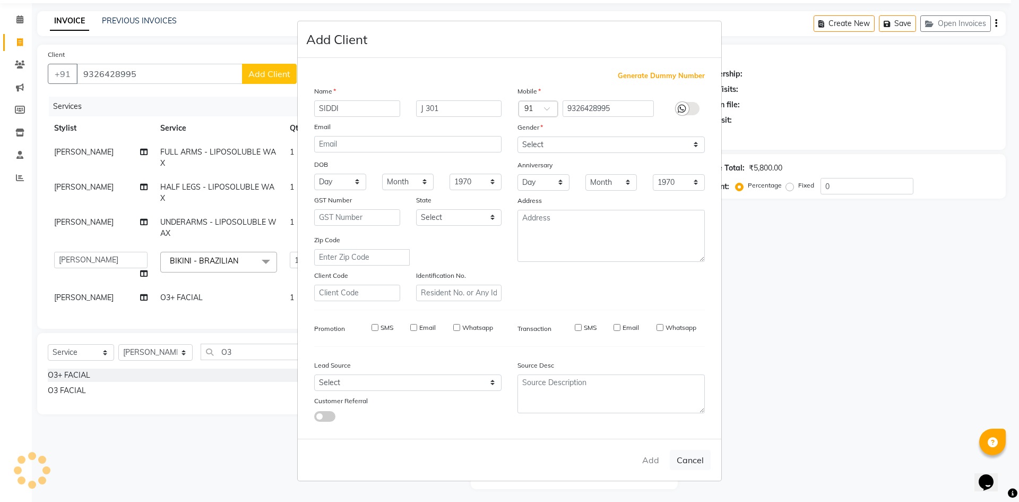
select select
checkbox input "false"
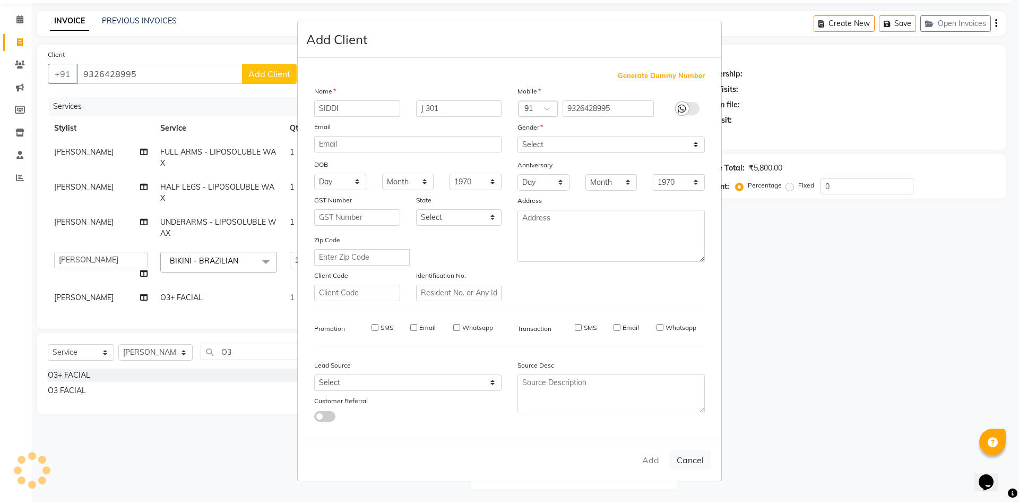
checkbox input "false"
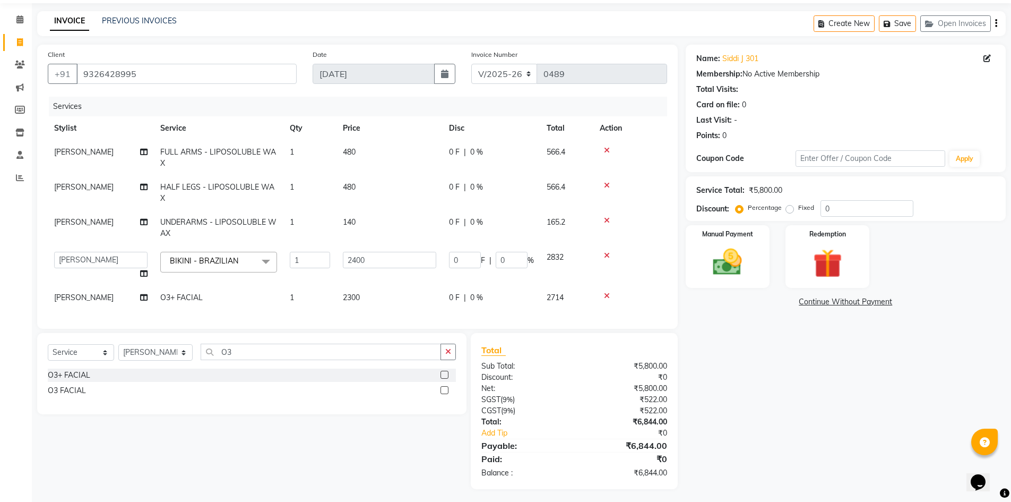
scroll to position [0, 0]
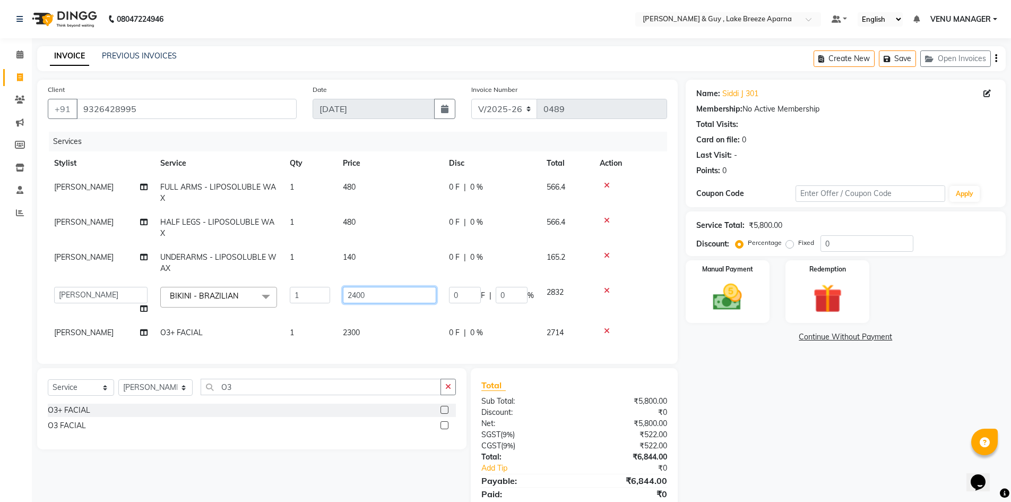
click at [363, 288] on input "2400" at bounding box center [389, 295] width 93 height 16
click at [353, 287] on input "2400" at bounding box center [389, 295] width 93 height 16
click at [372, 287] on input "2400" at bounding box center [389, 295] width 93 height 16
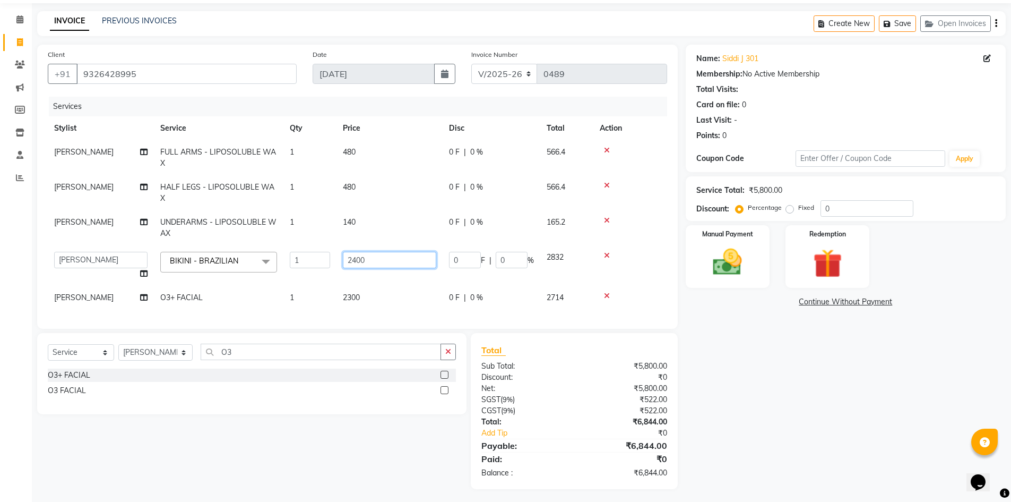
click at [358, 252] on input "2400" at bounding box center [389, 260] width 93 height 16
type input "2000"
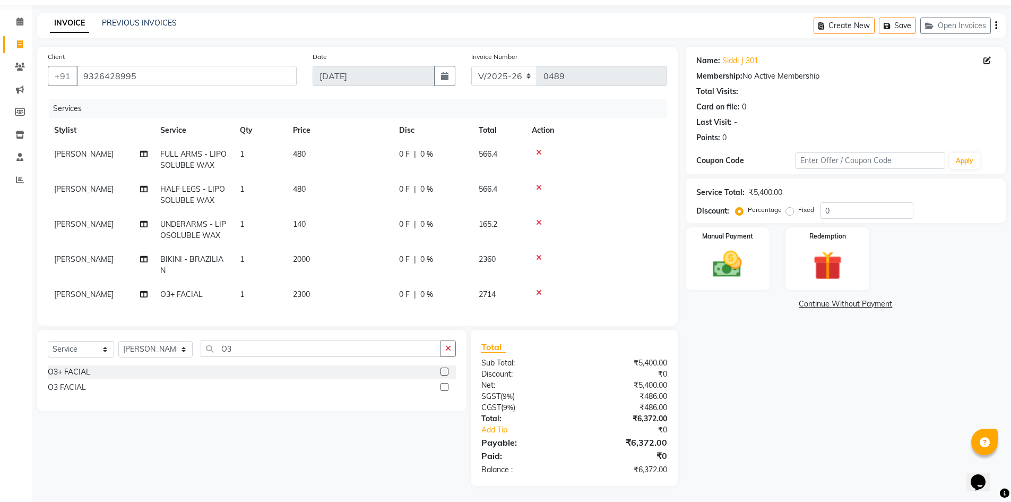
click at [764, 410] on div "Name: Siddi J 301 Membership: No Active Membership Total Visits: Card on file: …" at bounding box center [850, 266] width 328 height 439
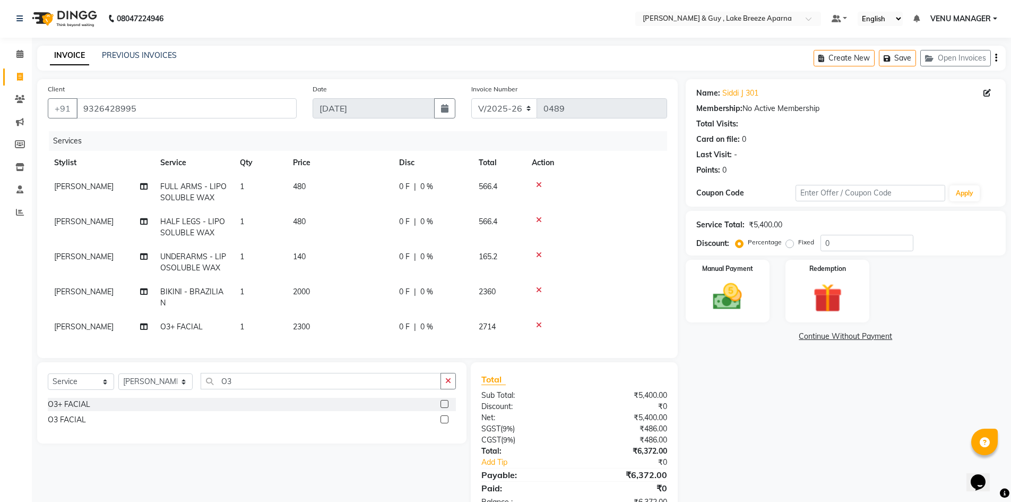
scroll to position [0, 0]
click at [293, 388] on input "O3" at bounding box center [321, 381] width 241 height 16
type input "O"
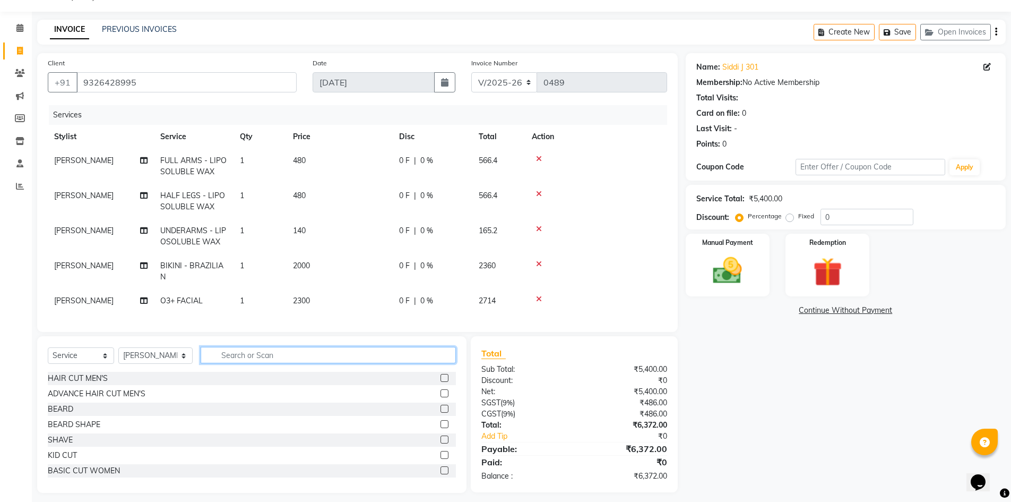
scroll to position [41, 0]
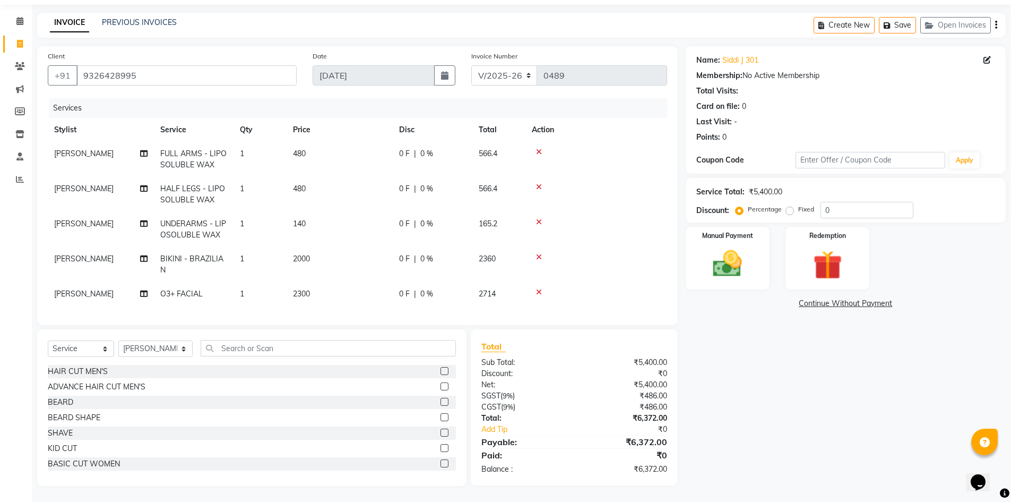
click at [825, 425] on div "Name: Siddi J 301 Membership: No Active Membership Total Visits: Card on file: …" at bounding box center [850, 265] width 328 height 439
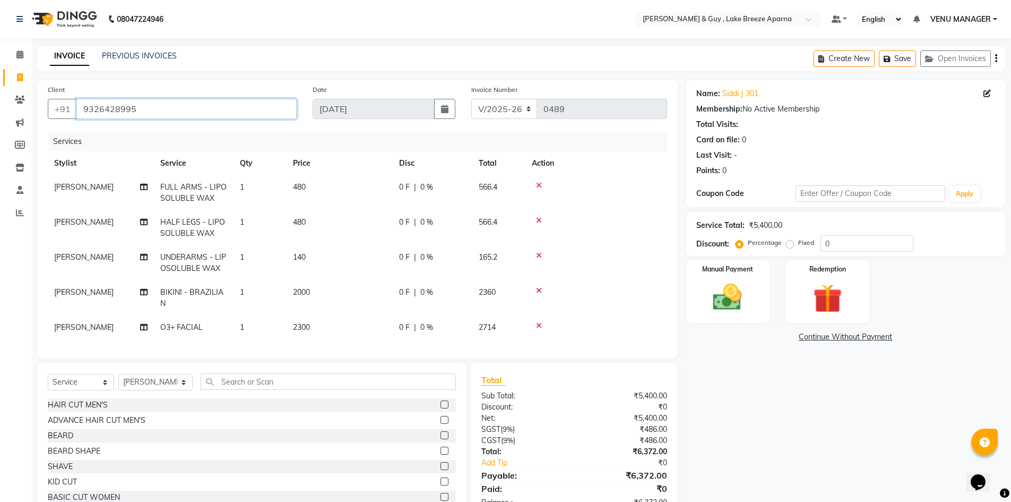
click at [206, 108] on input "9326428995" at bounding box center [186, 109] width 220 height 20
click at [890, 374] on div "Name: Siddi J 301 Membership: No Active Membership Total Visits: Card on file: …" at bounding box center [850, 299] width 328 height 439
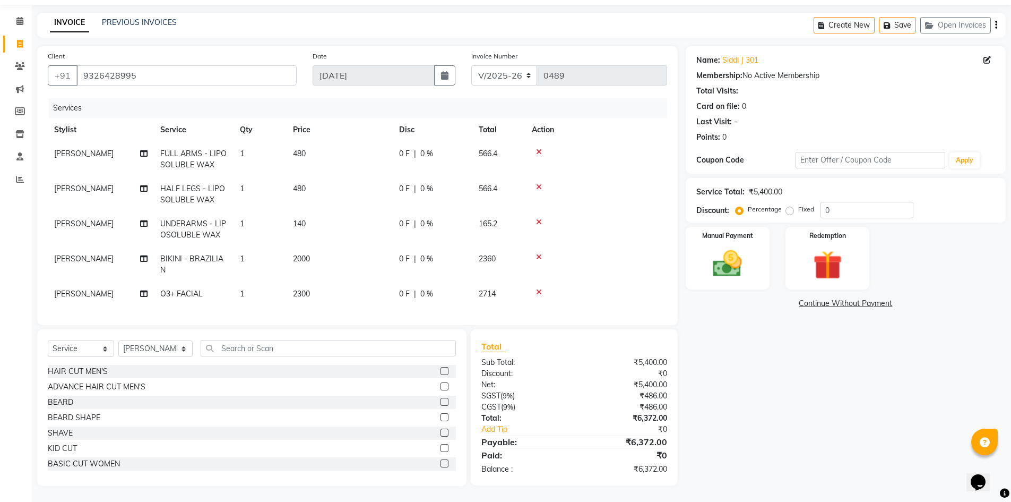
scroll to position [41, 0]
click at [537, 218] on icon at bounding box center [539, 221] width 6 height 7
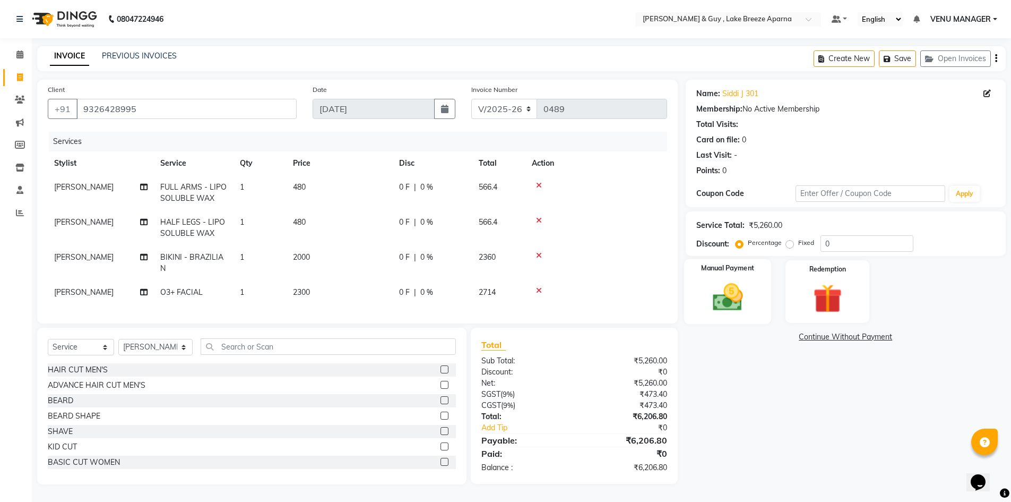
click at [735, 282] on img at bounding box center [727, 297] width 49 height 34
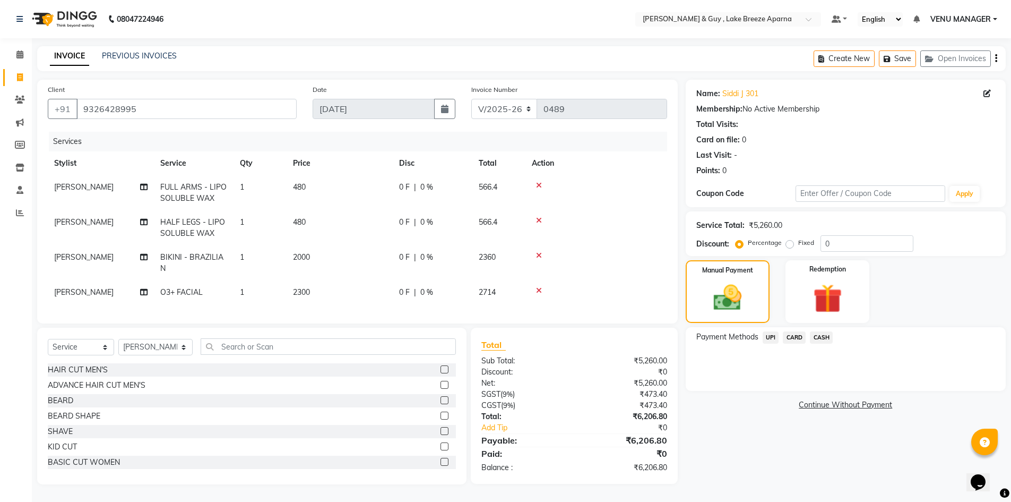
click at [766, 334] on span "UPI" at bounding box center [771, 337] width 16 height 12
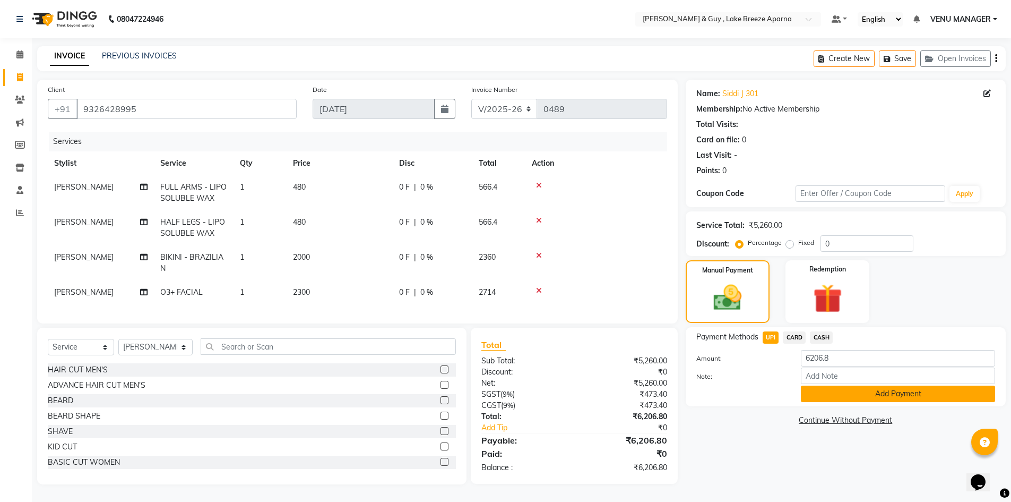
click at [830, 393] on button "Add Payment" at bounding box center [898, 393] width 194 height 16
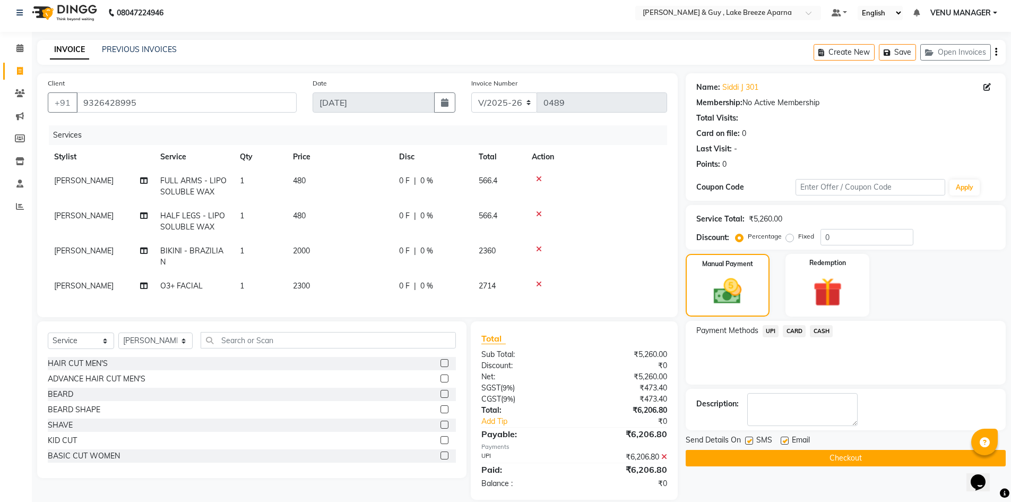
click at [784, 438] on label at bounding box center [785, 440] width 8 height 8
click at [784, 438] on input "checkbox" at bounding box center [784, 440] width 7 height 7
checkbox input "false"
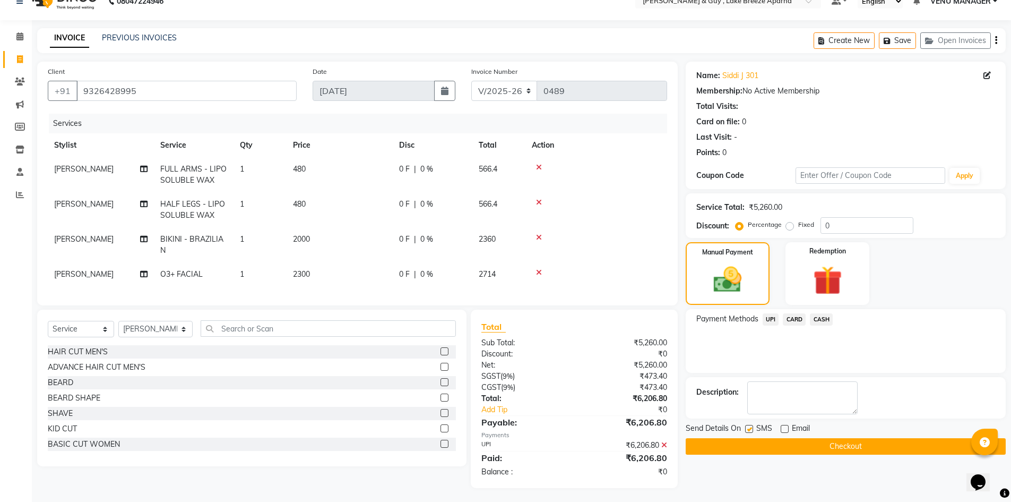
scroll to position [28, 0]
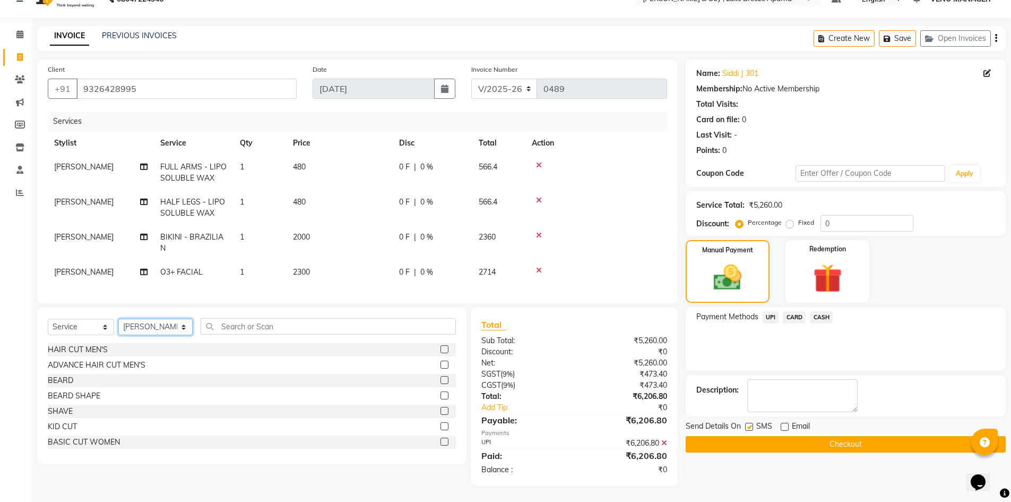
click at [144, 329] on select "Select Stylist ANAS ASLAM DANISH HANISHA MANAGER LAXMI RIMA RINKU SRAVANTHI SWA…" at bounding box center [155, 326] width 74 height 16
click at [118, 318] on select "Select Stylist ANAS ASLAM DANISH HANISHA MANAGER LAXMI RIMA RINKU SRAVANTHI SWA…" at bounding box center [155, 326] width 74 height 16
click at [81, 325] on select "Select Service Product Membership Package Voucher Prepaid Gift Card" at bounding box center [81, 326] width 66 height 16
select select "product"
click at [48, 318] on select "Select Service Product Membership Package Voucher Prepaid Gift Card" at bounding box center [81, 326] width 66 height 16
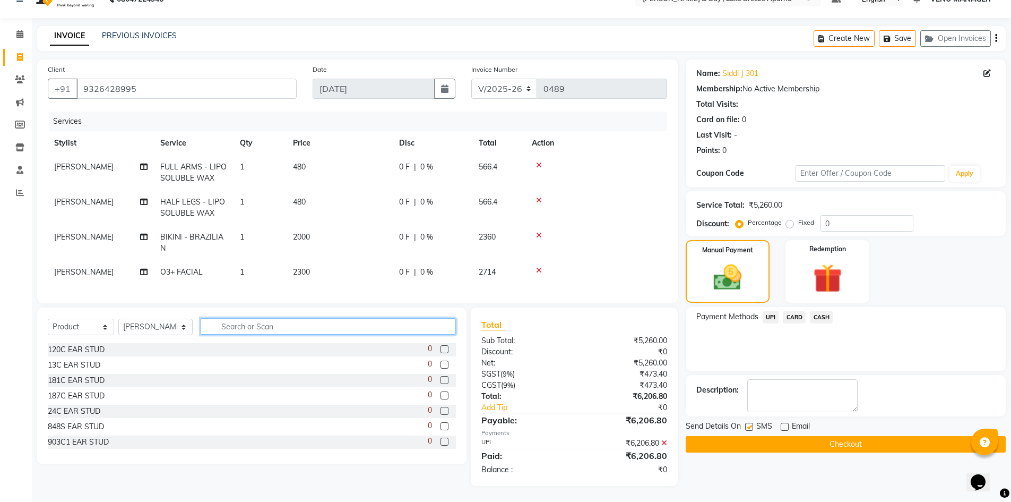
click at [227, 330] on input "text" at bounding box center [329, 326] width 256 height 16
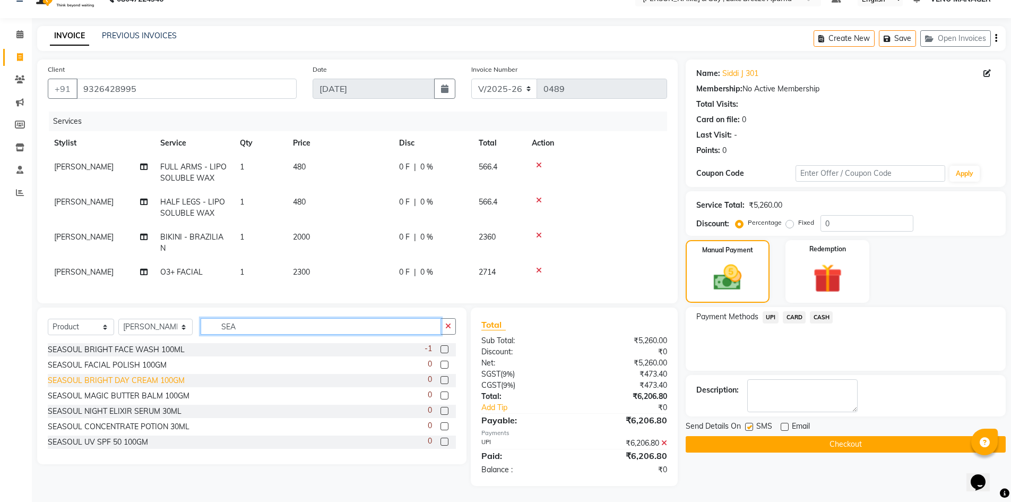
type input "SEA"
click at [183, 378] on div "SEASOUL BRIGHT DAY CREAM 100GM" at bounding box center [116, 380] width 137 height 11
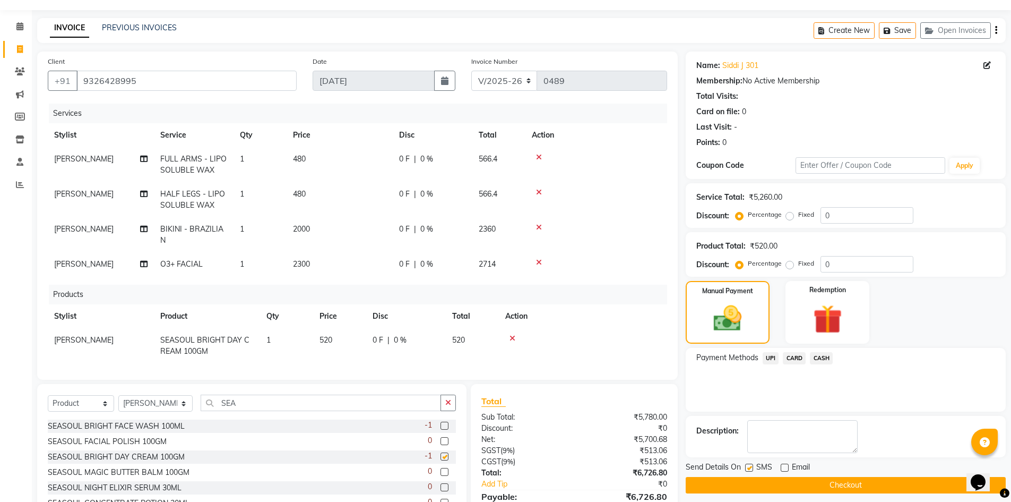
checkbox input "false"
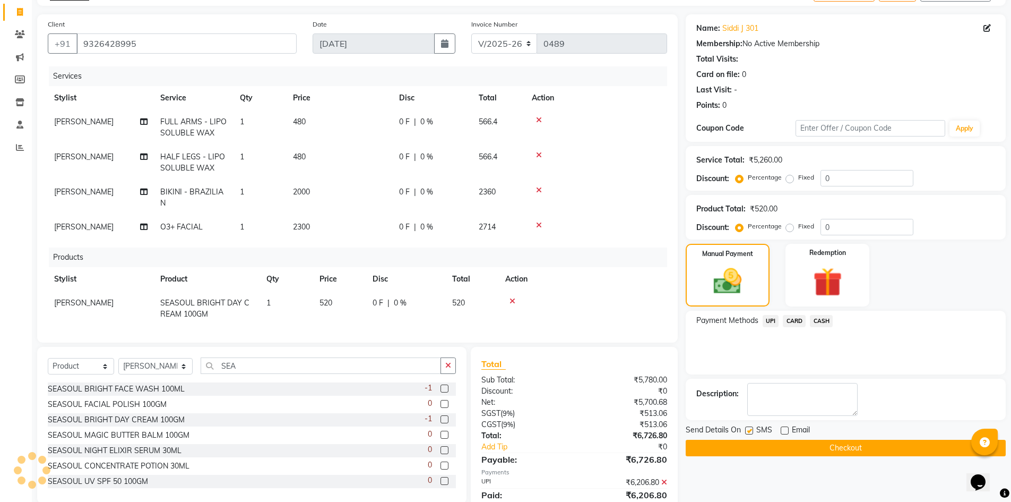
scroll to position [105, 0]
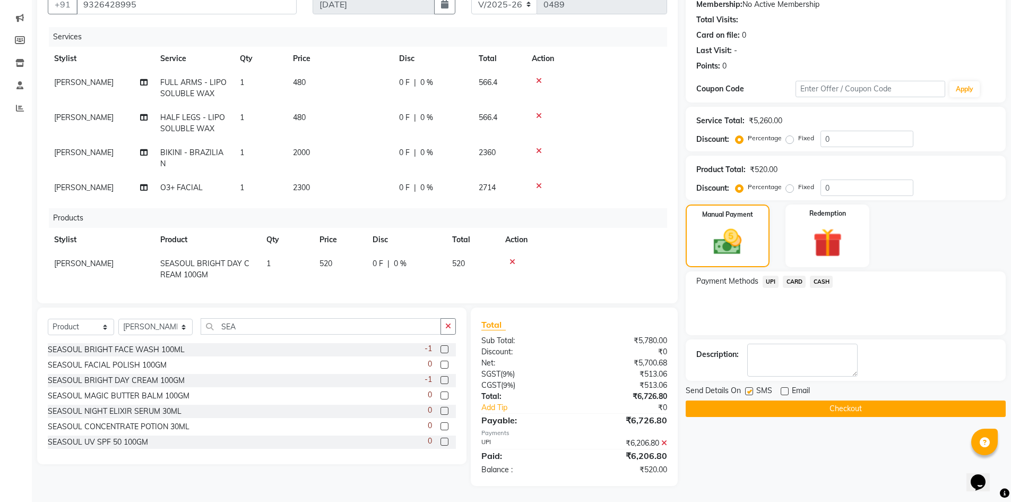
drag, startPoint x: 770, startPoint y: 279, endPoint x: 773, endPoint y: 286, distance: 7.1
click at [770, 279] on span "UPI" at bounding box center [771, 281] width 16 height 12
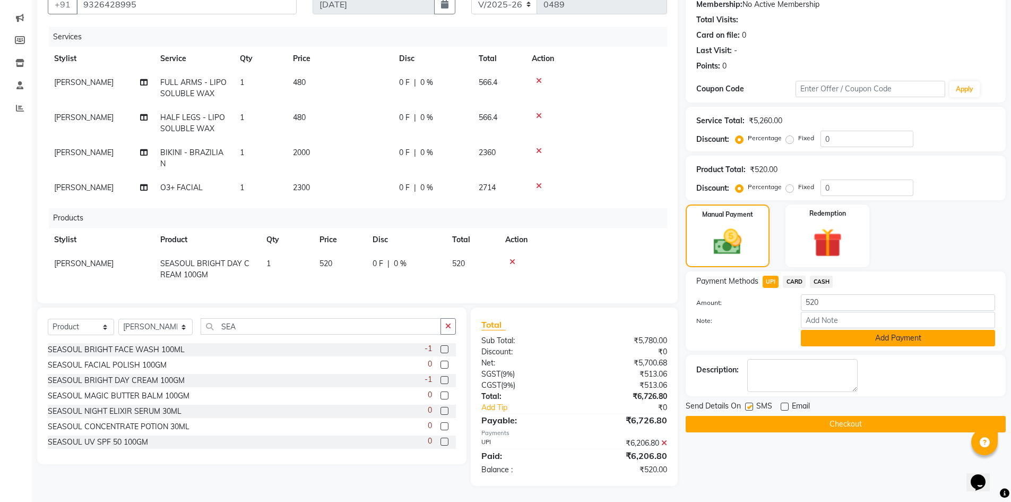
click at [841, 339] on button "Add Payment" at bounding box center [898, 338] width 194 height 16
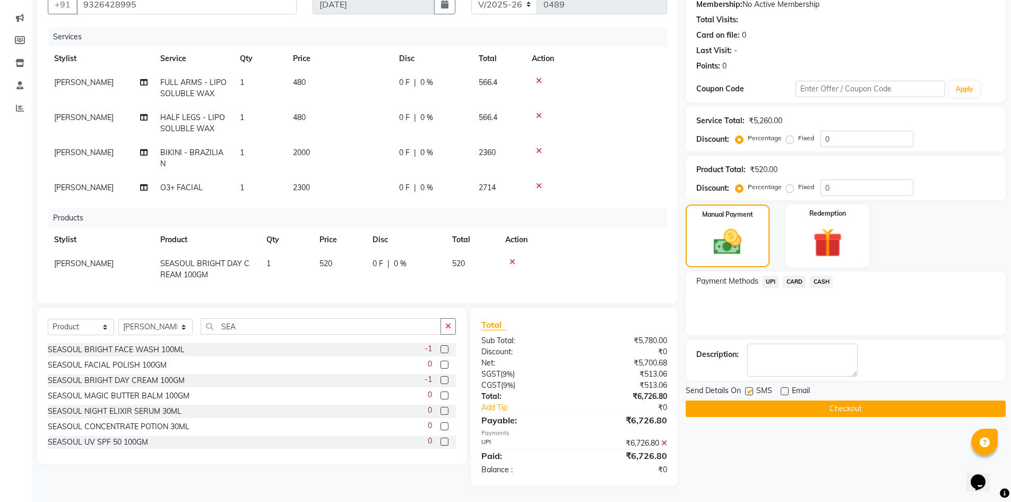
click at [794, 412] on button "Checkout" at bounding box center [846, 408] width 320 height 16
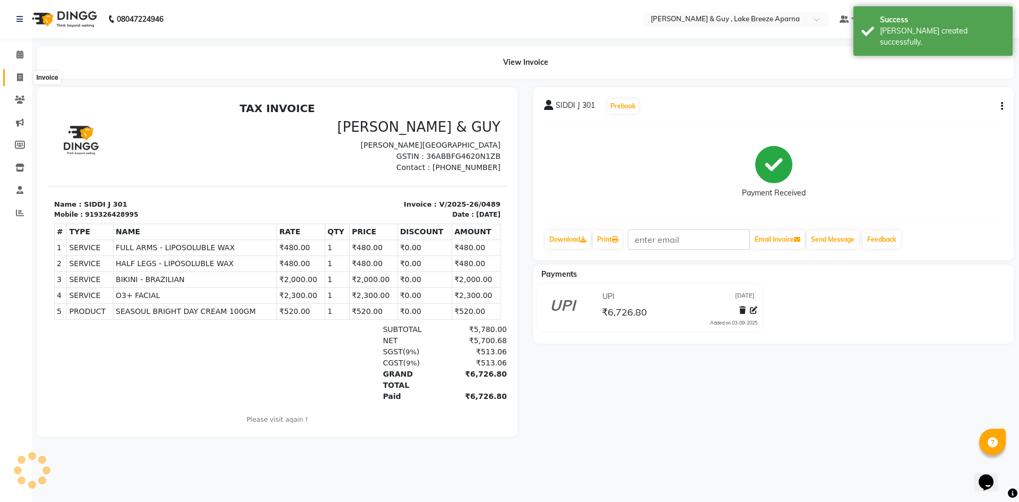
click at [21, 74] on icon at bounding box center [20, 77] width 6 height 8
select select "8690"
select select "service"
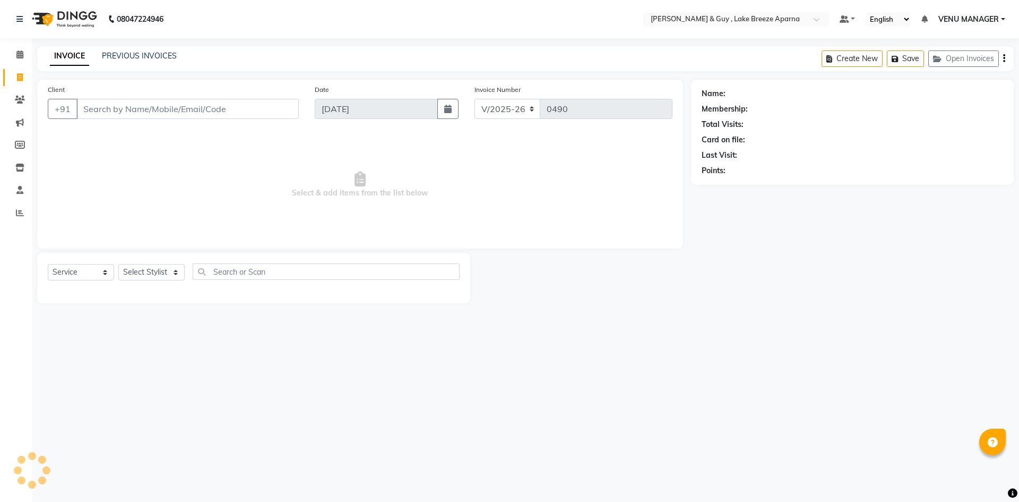
select select "8690"
select select "service"
click at [132, 60] on div "PREVIOUS INVOICES" at bounding box center [139, 55] width 75 height 11
click at [136, 57] on link "PREVIOUS INVOICES" at bounding box center [139, 56] width 75 height 10
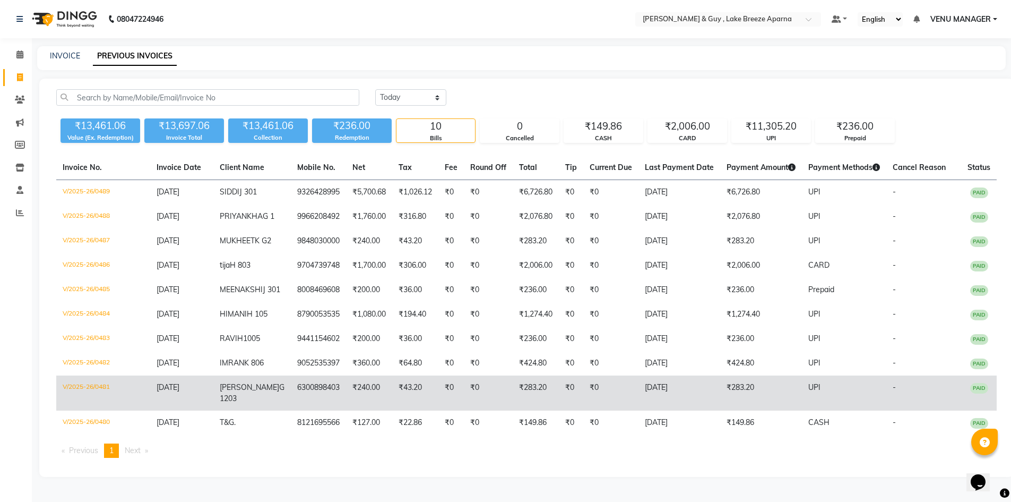
scroll to position [44, 0]
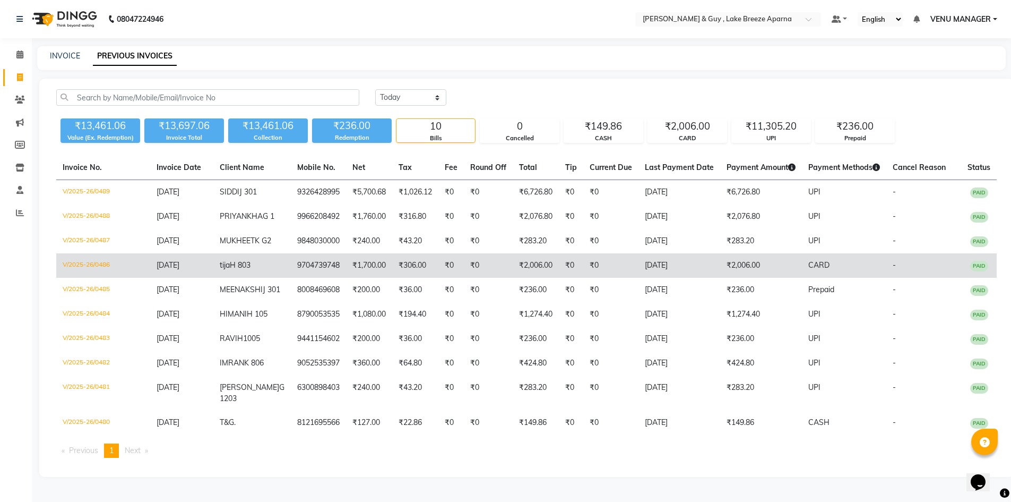
click at [354, 253] on td "₹1,700.00" at bounding box center [369, 265] width 46 height 24
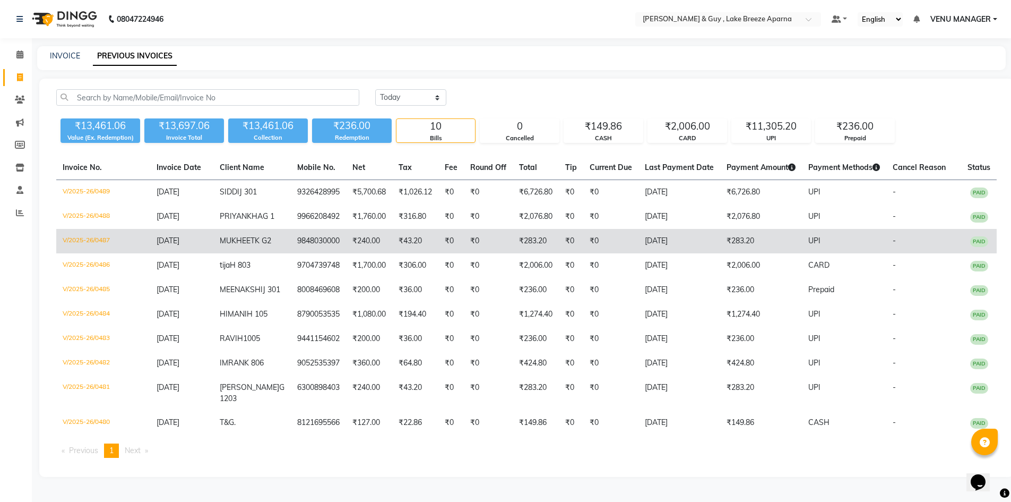
scroll to position [0, 0]
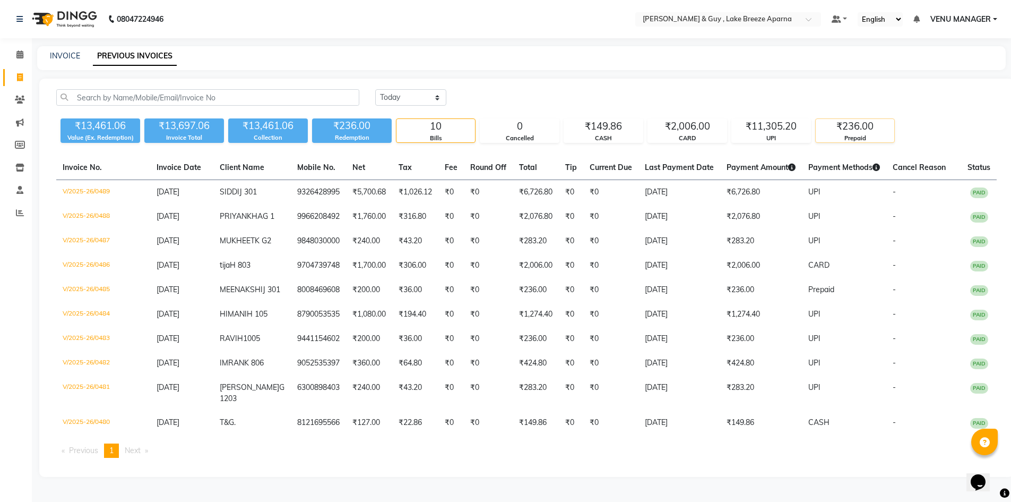
click at [872, 125] on div "₹236.00" at bounding box center [855, 126] width 79 height 15
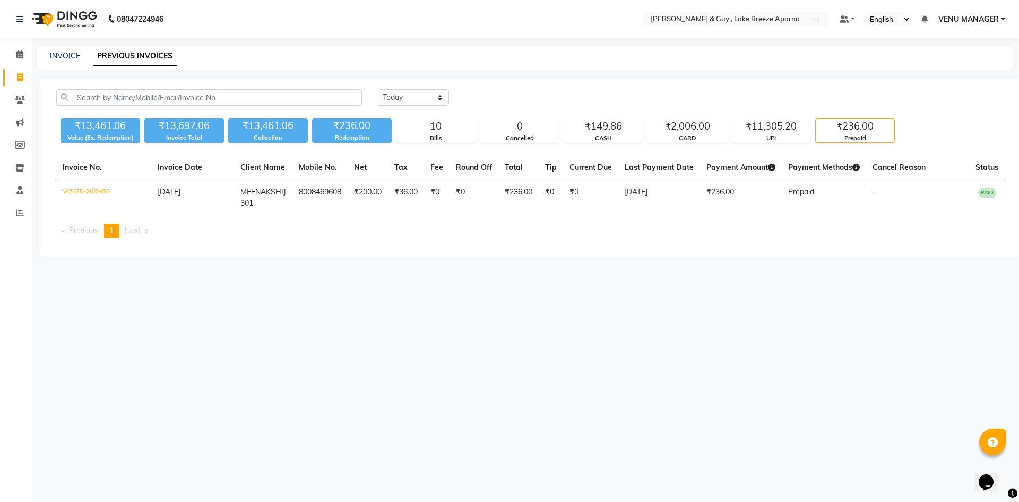
click at [430, 341] on div "08047224946 Select Location × Toni & Guy , Lake Breeze Aparna Default Panel My …" at bounding box center [509, 251] width 1019 height 502
click at [22, 72] on span at bounding box center [20, 78] width 19 height 12
select select "8690"
select select "service"
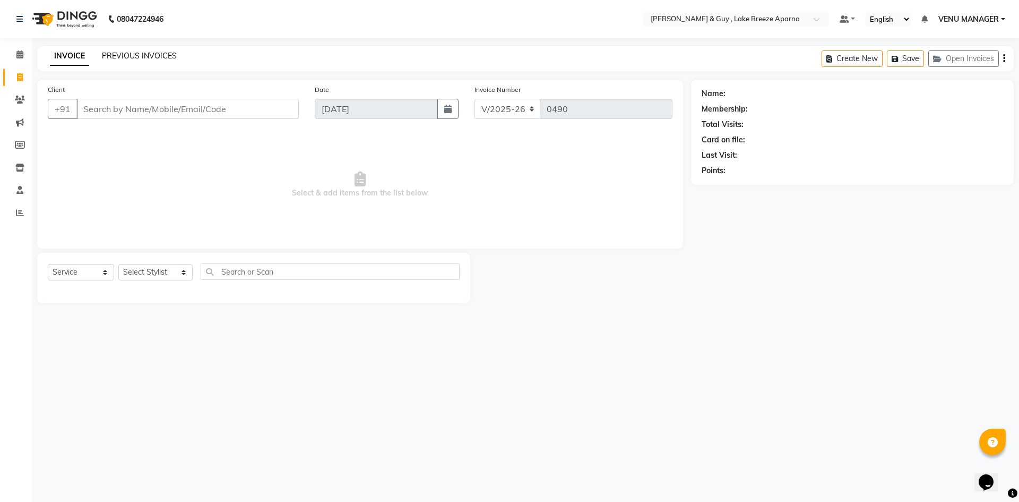
click at [131, 53] on link "PREVIOUS INVOICES" at bounding box center [139, 56] width 75 height 10
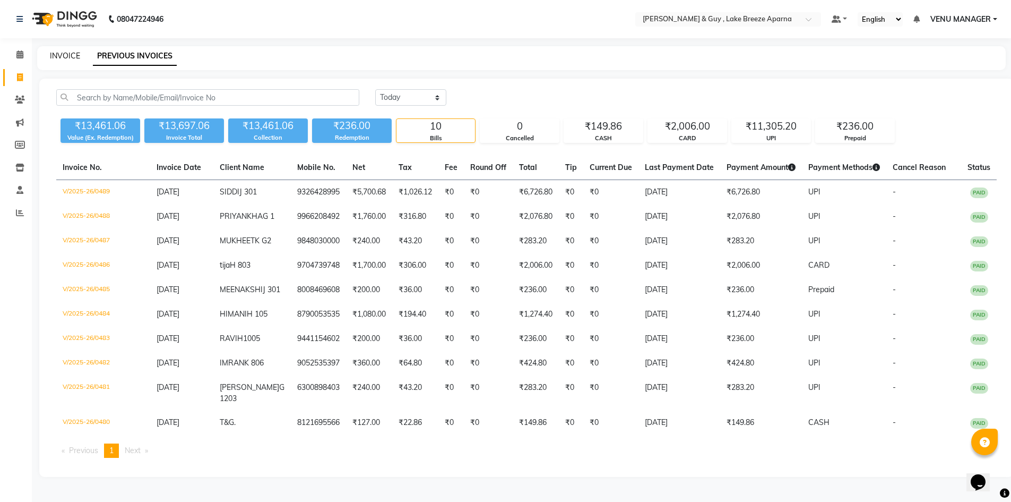
click at [68, 55] on link "INVOICE" at bounding box center [65, 56] width 30 height 10
select select "service"
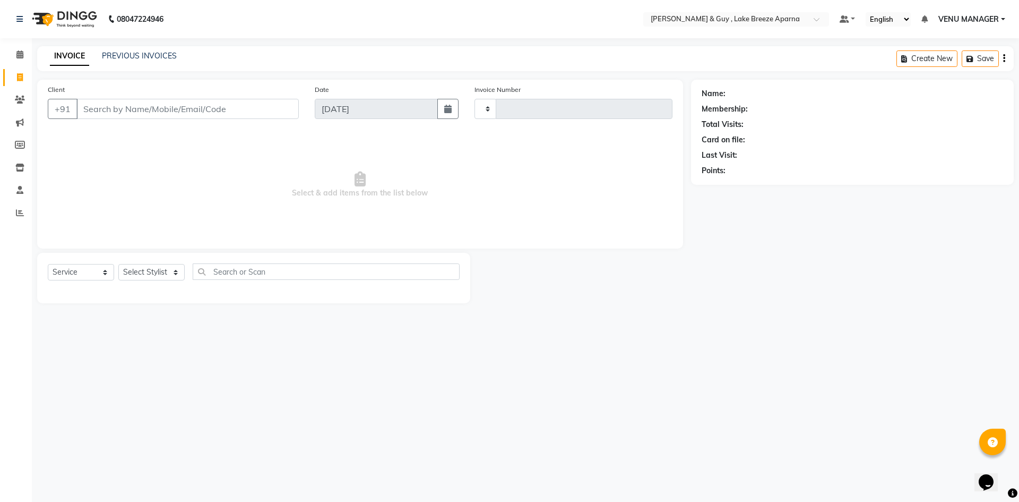
type input "0490"
select select "8690"
click at [147, 61] on div "PREVIOUS INVOICES" at bounding box center [139, 55] width 75 height 11
click at [148, 56] on link "PREVIOUS INVOICES" at bounding box center [139, 56] width 75 height 10
